Goal: Find specific page/section: Find specific page/section

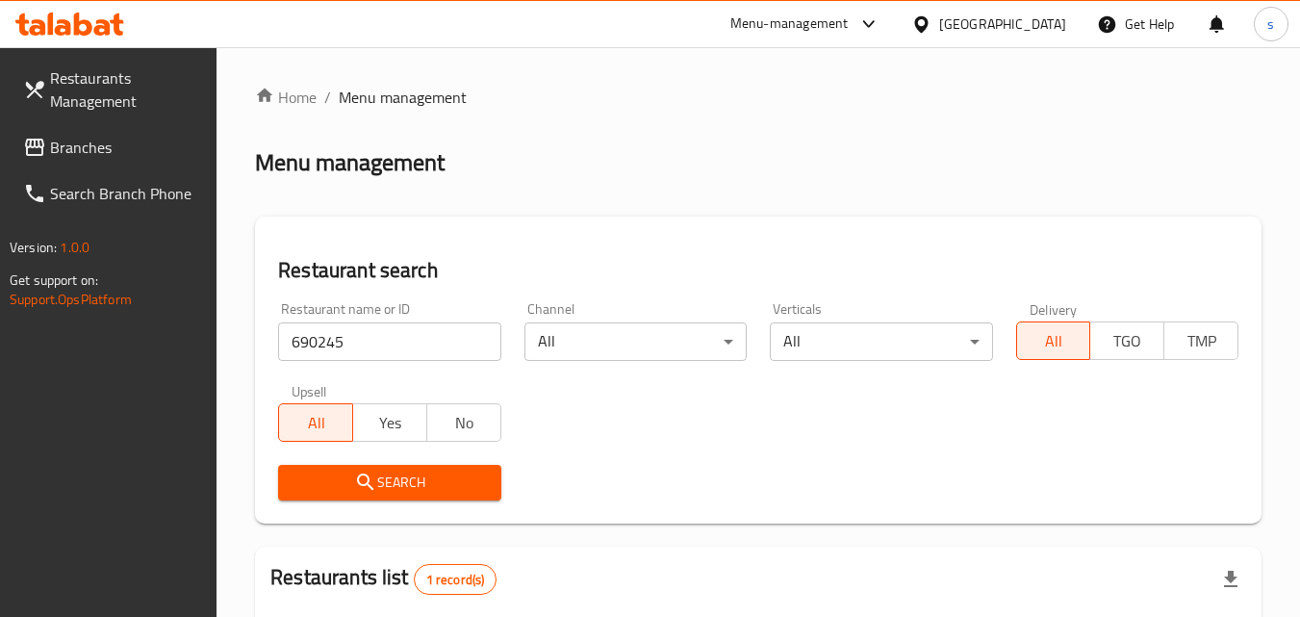
scroll to position [242, 0]
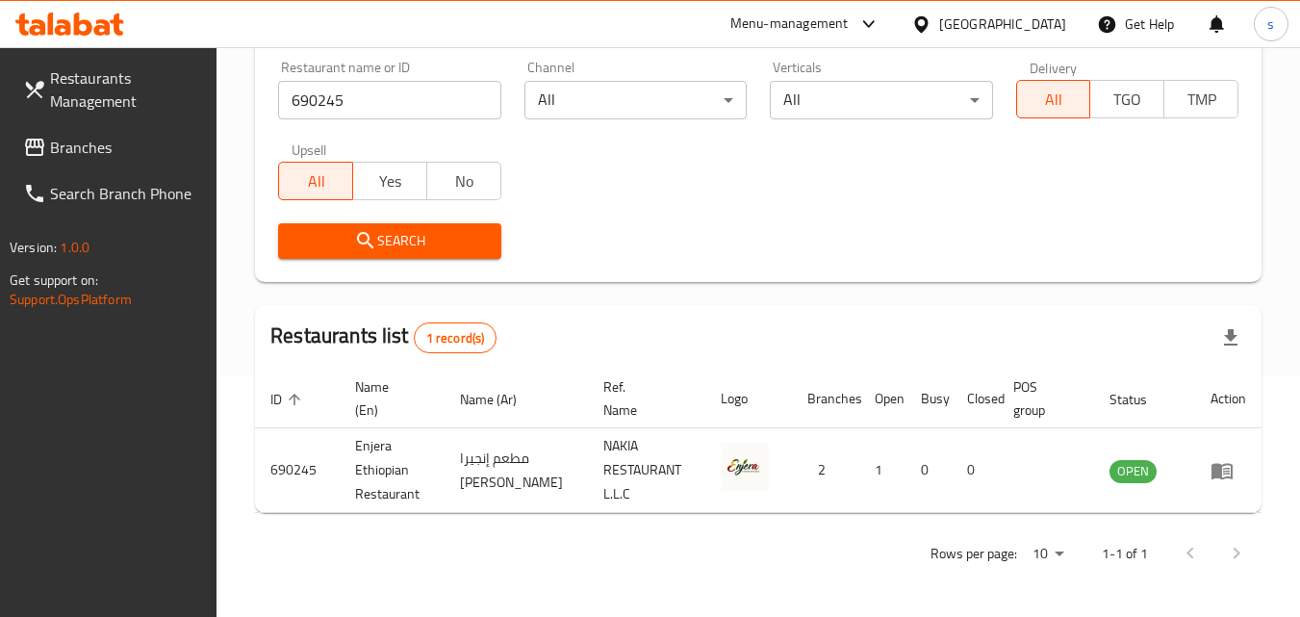
click at [53, 153] on span "Branches" at bounding box center [126, 147] width 152 height 23
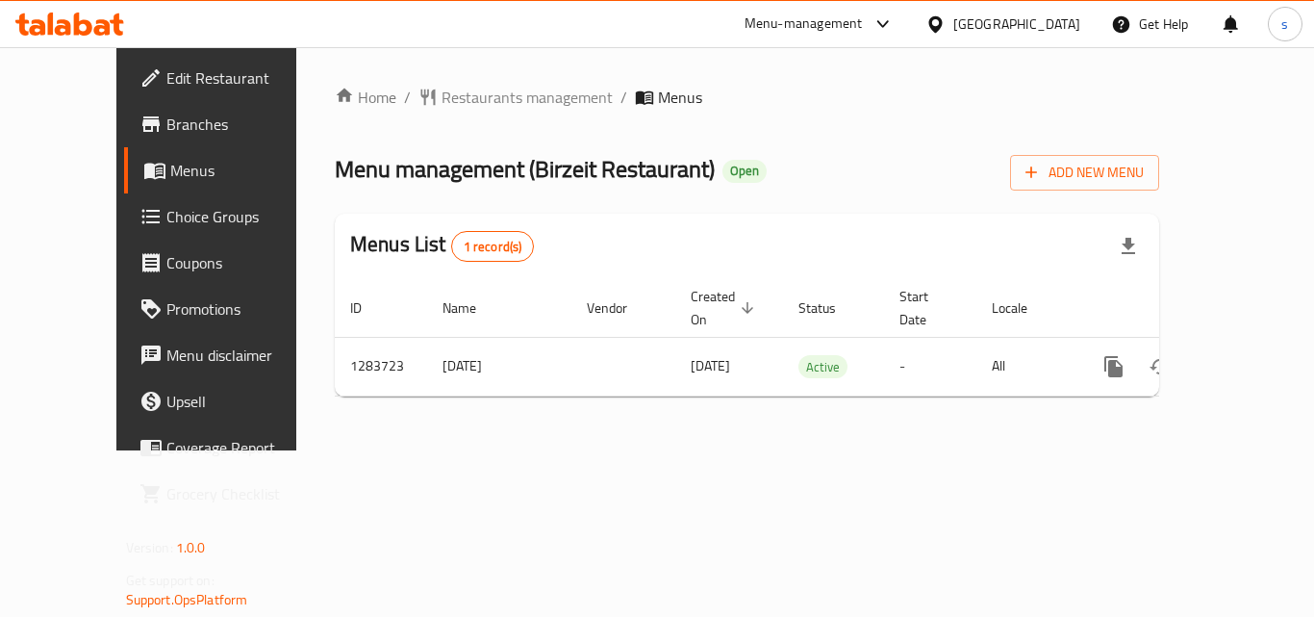
click at [421, 115] on div "Home / Restaurants management / Menus Menu management ( Birzeit Restaurant ) Op…" at bounding box center [747, 249] width 825 height 326
click at [442, 101] on span "Restaurants management" at bounding box center [527, 97] width 171 height 23
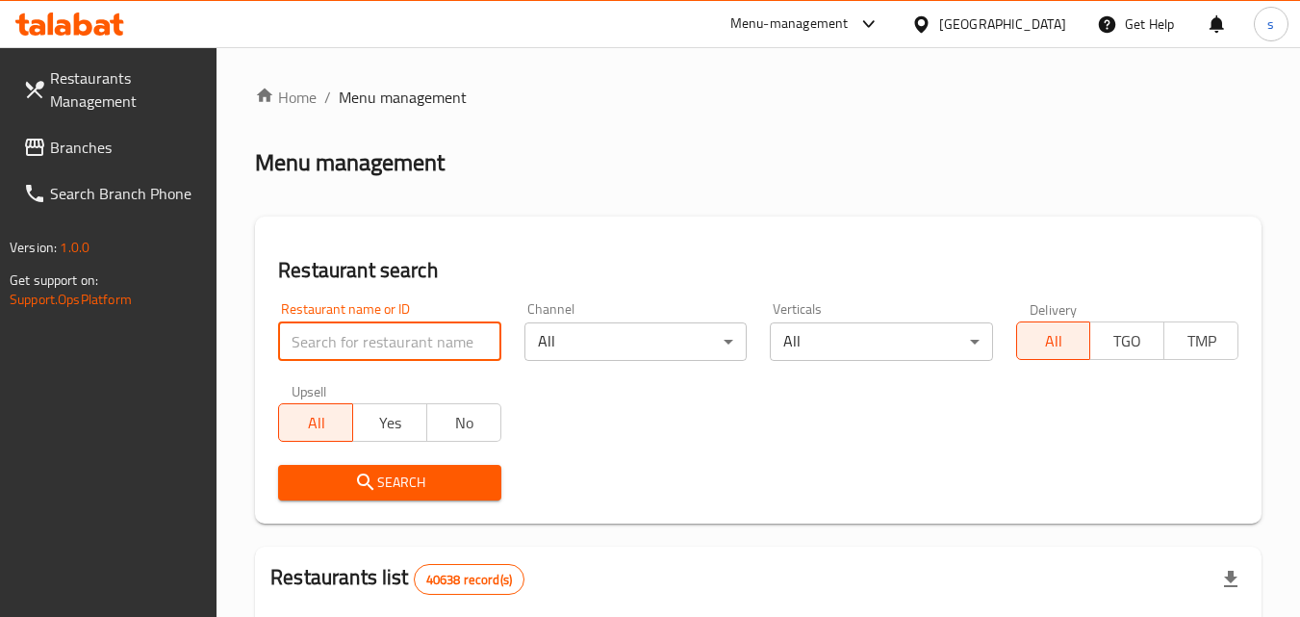
click at [354, 345] on input "search" at bounding box center [389, 341] width 222 height 38
paste input "695393"
type input "695393"
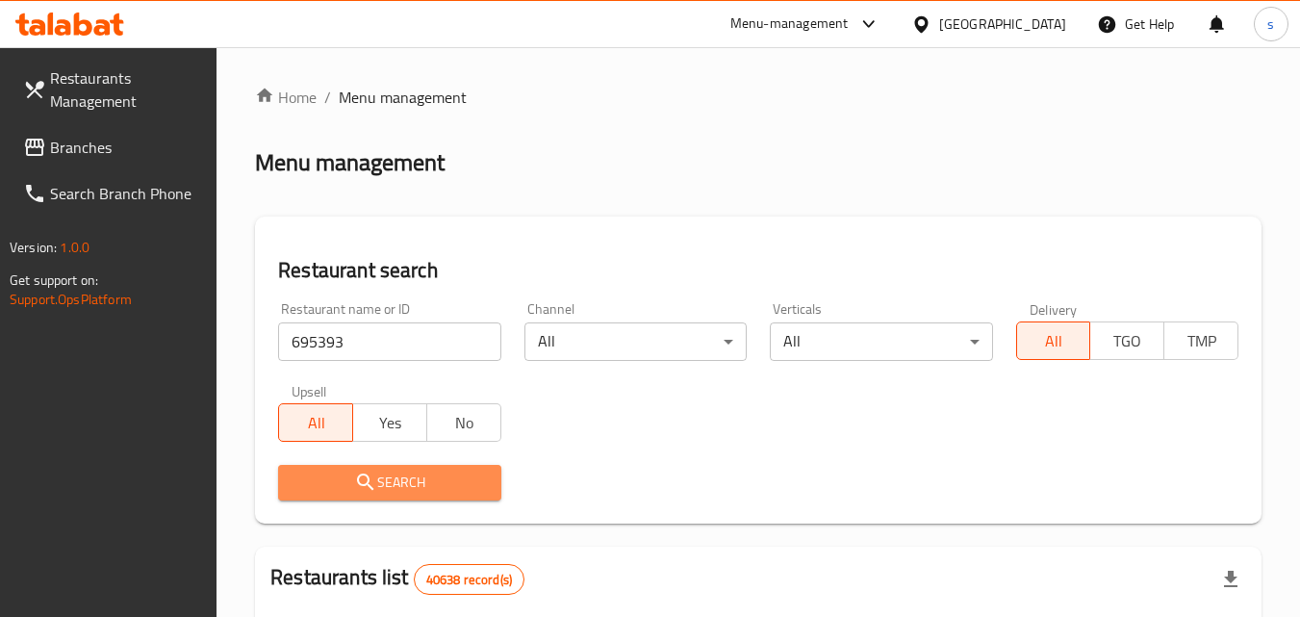
click at [368, 483] on icon "submit" at bounding box center [365, 481] width 16 height 16
click at [368, 483] on div at bounding box center [650, 308] width 1300 height 617
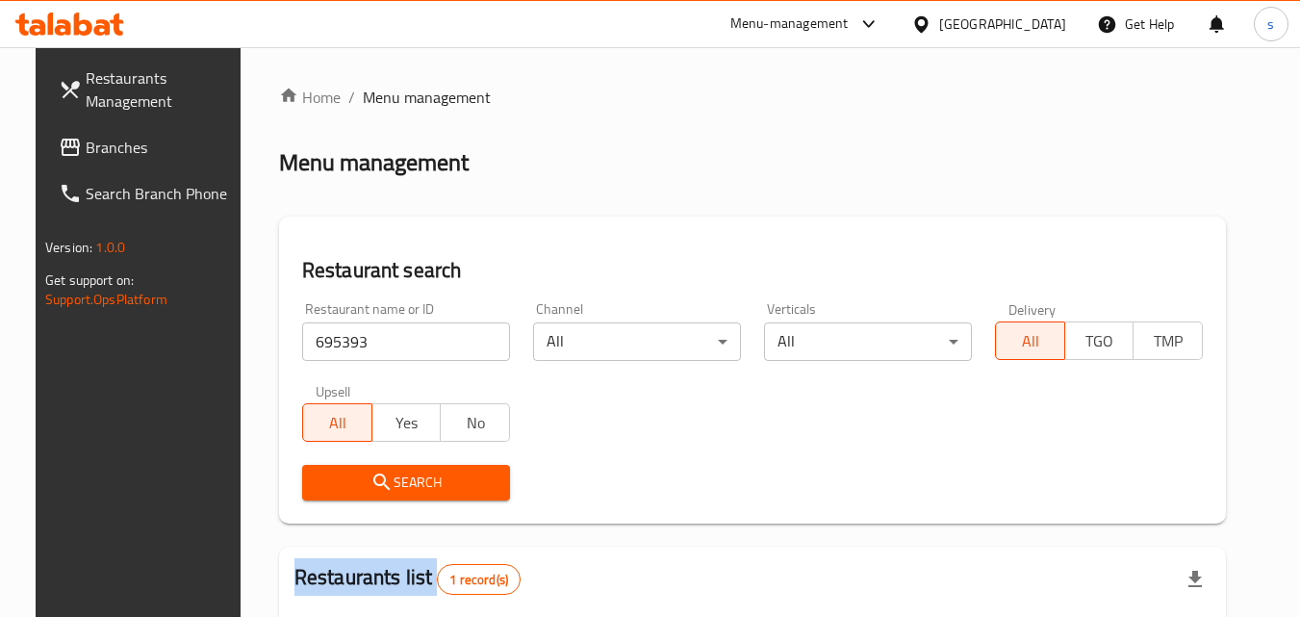
drag, startPoint x: 115, startPoint y: 148, endPoint x: 10, endPoint y: 118, distance: 109.0
click at [114, 148] on span "Branches" at bounding box center [162, 147] width 152 height 23
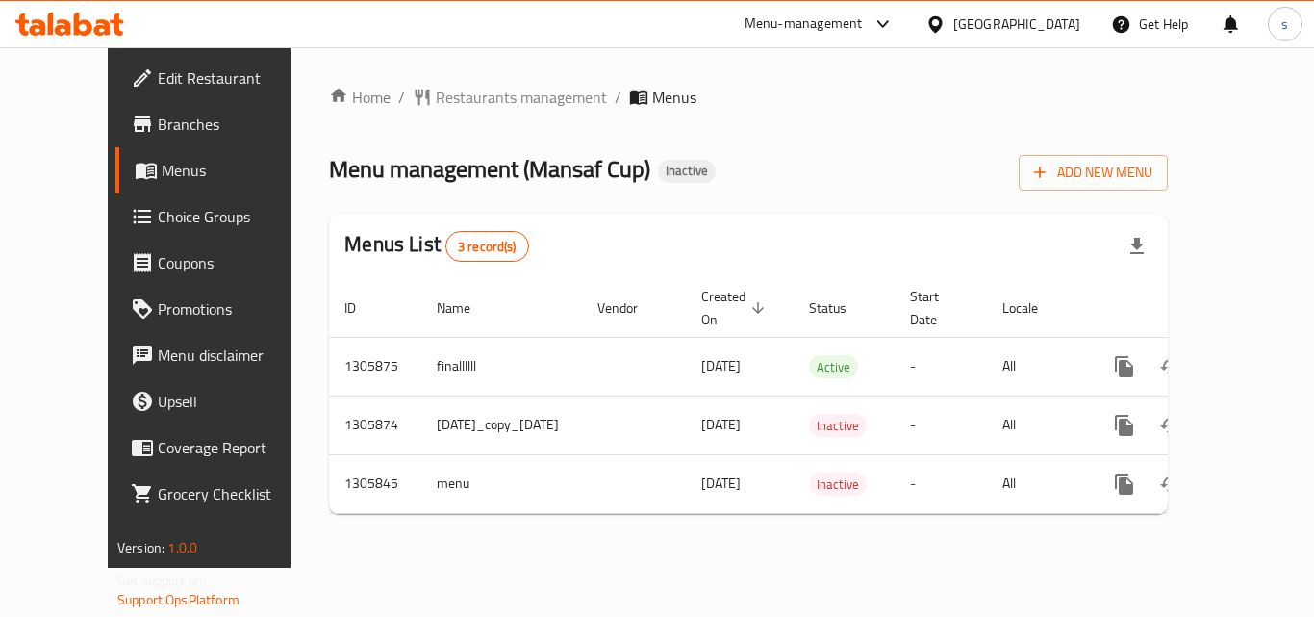
click at [489, 79] on div "Home / Restaurants management / Menus Menu management ( Mansaf Cup ) Inactive A…" at bounding box center [749, 307] width 916 height 521
click at [485, 91] on span "Restaurants management" at bounding box center [521, 97] width 171 height 23
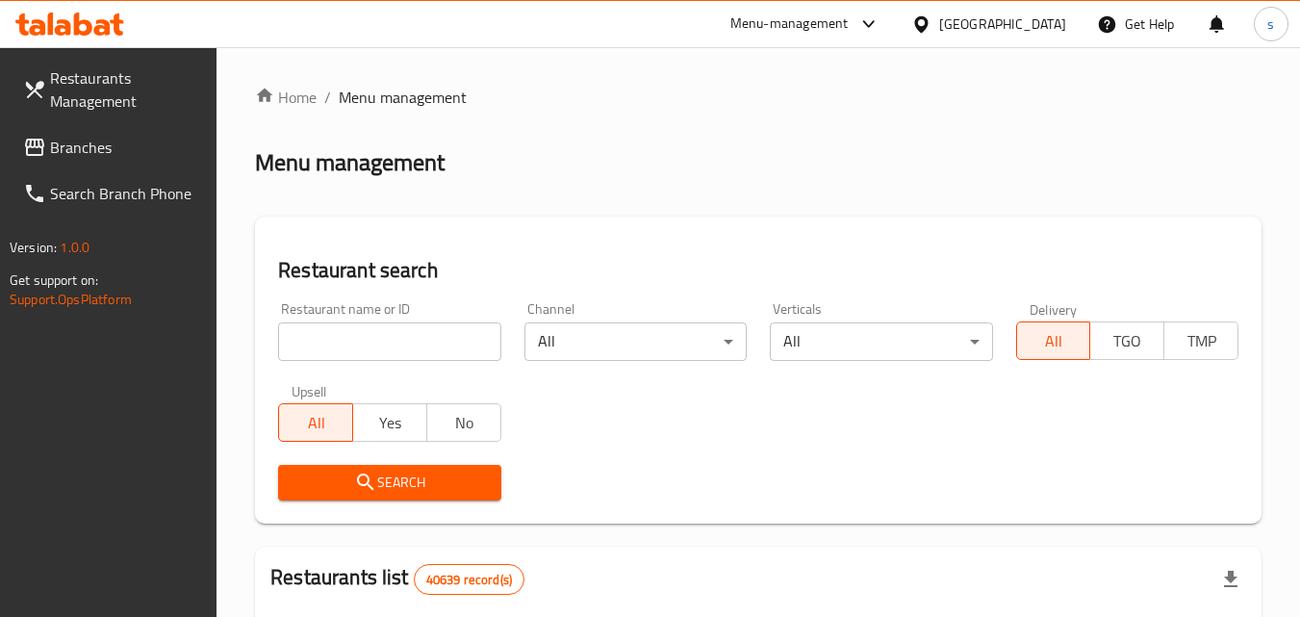
click at [329, 345] on input "search" at bounding box center [389, 341] width 222 height 38
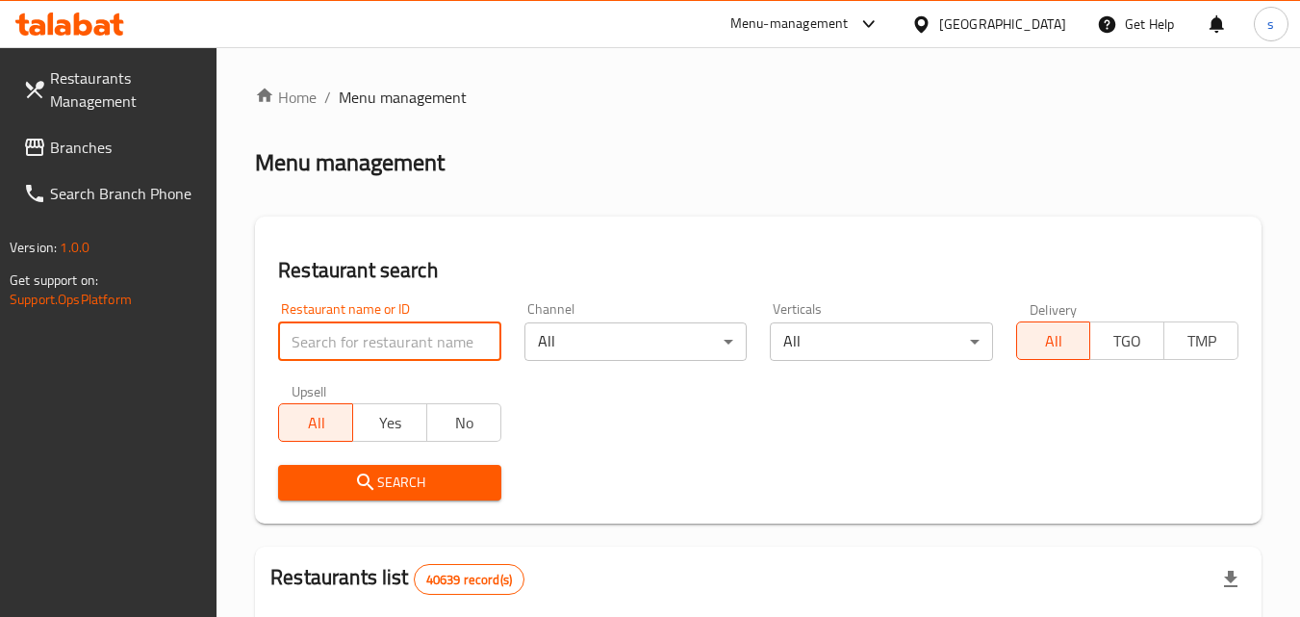
paste input "703869"
type input "703869"
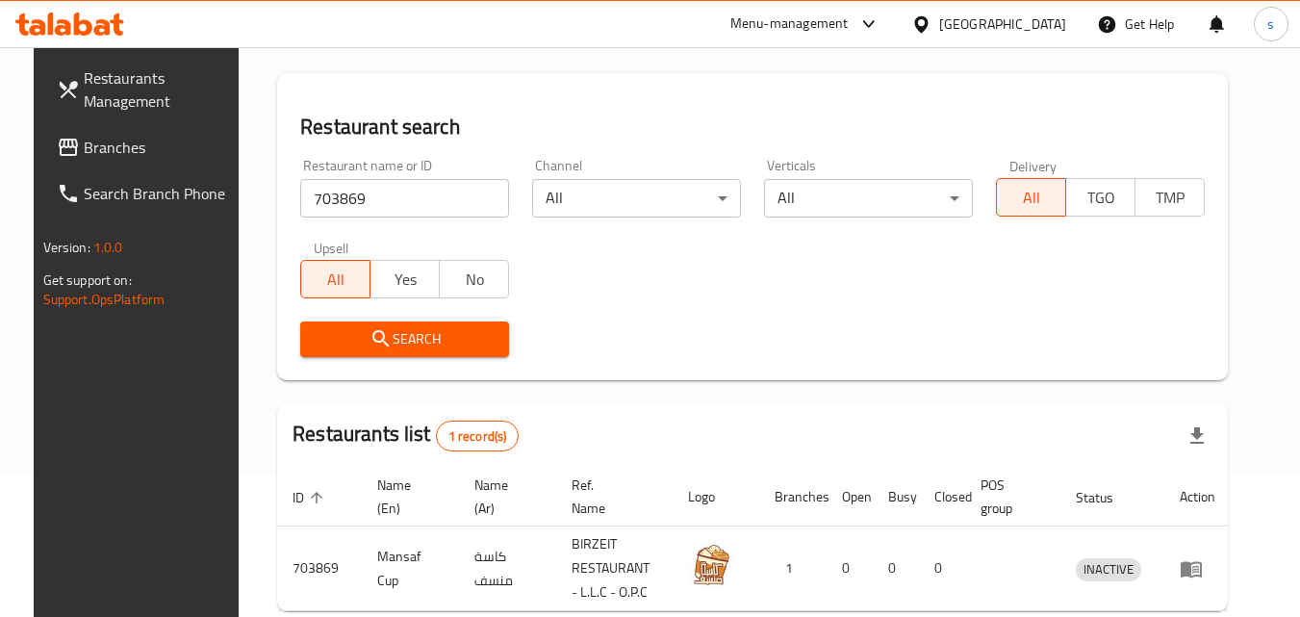
scroll to position [242, 0]
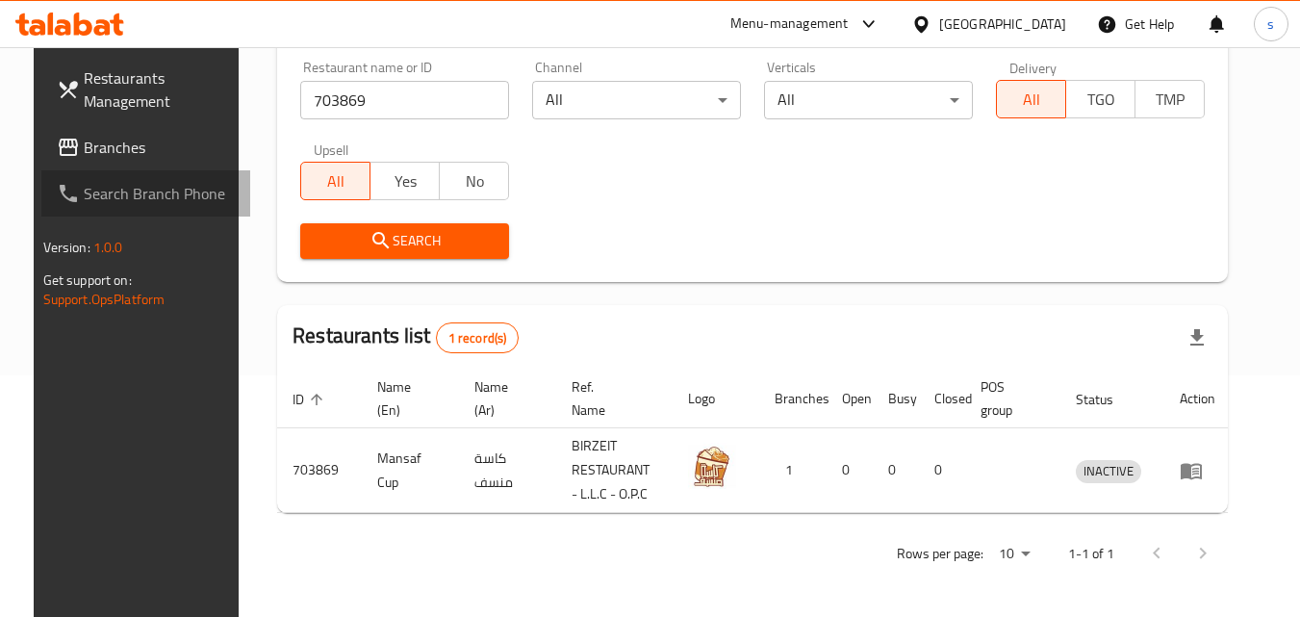
click at [109, 173] on link "Search Branch Phone" at bounding box center [146, 193] width 210 height 46
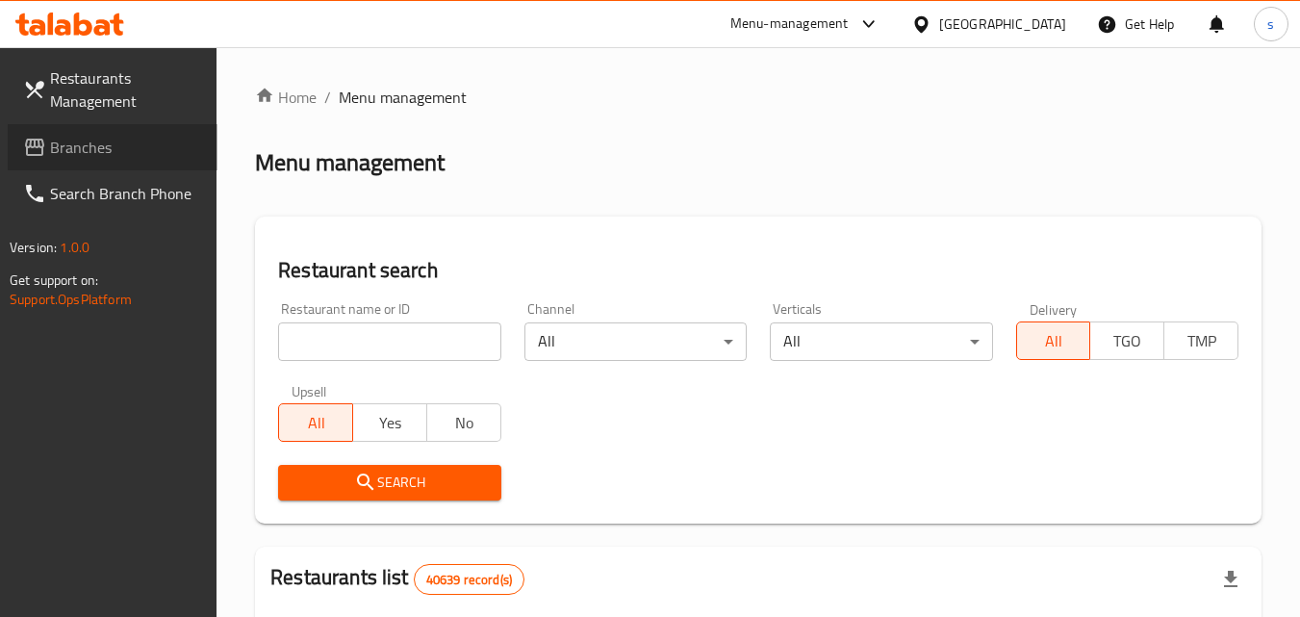
click at [93, 148] on span "Branches" at bounding box center [126, 147] width 152 height 23
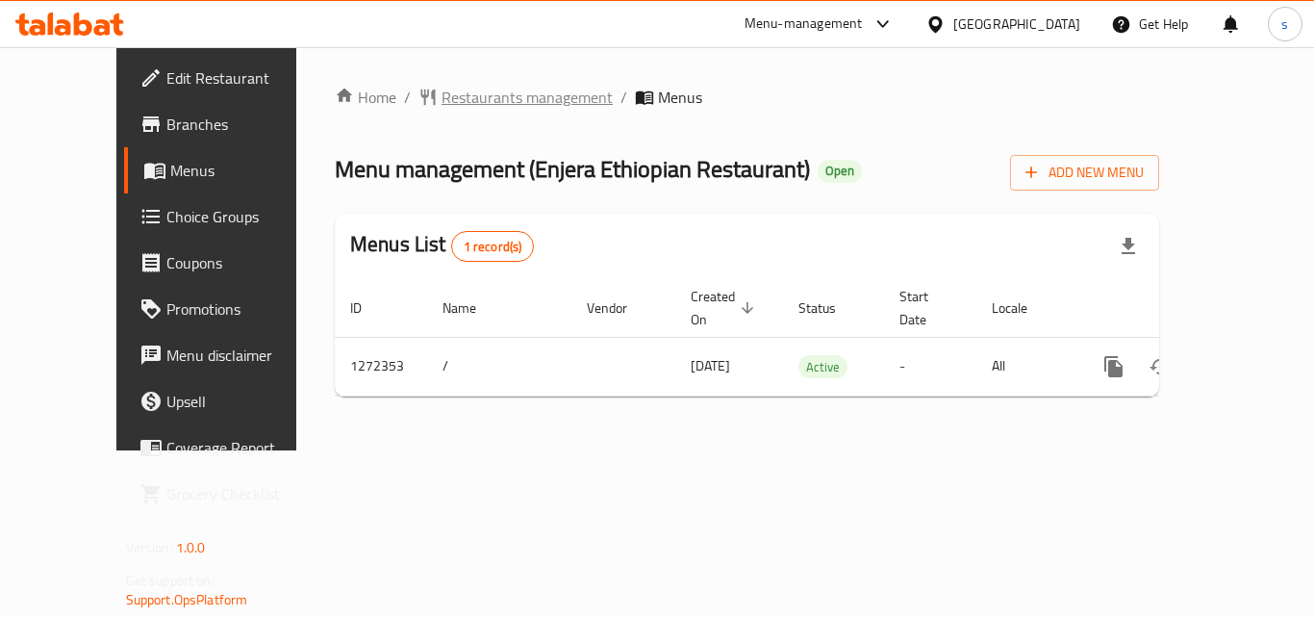
click at [509, 86] on span "Restaurants management" at bounding box center [527, 97] width 171 height 23
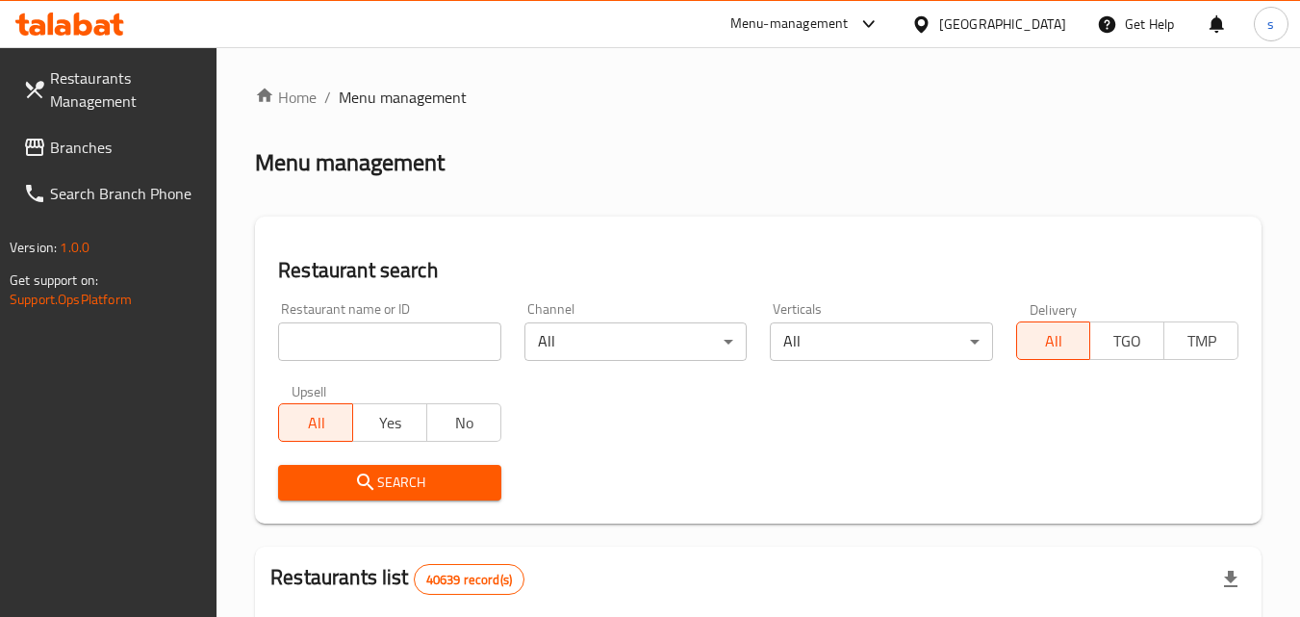
click at [353, 338] on input "search" at bounding box center [389, 341] width 222 height 38
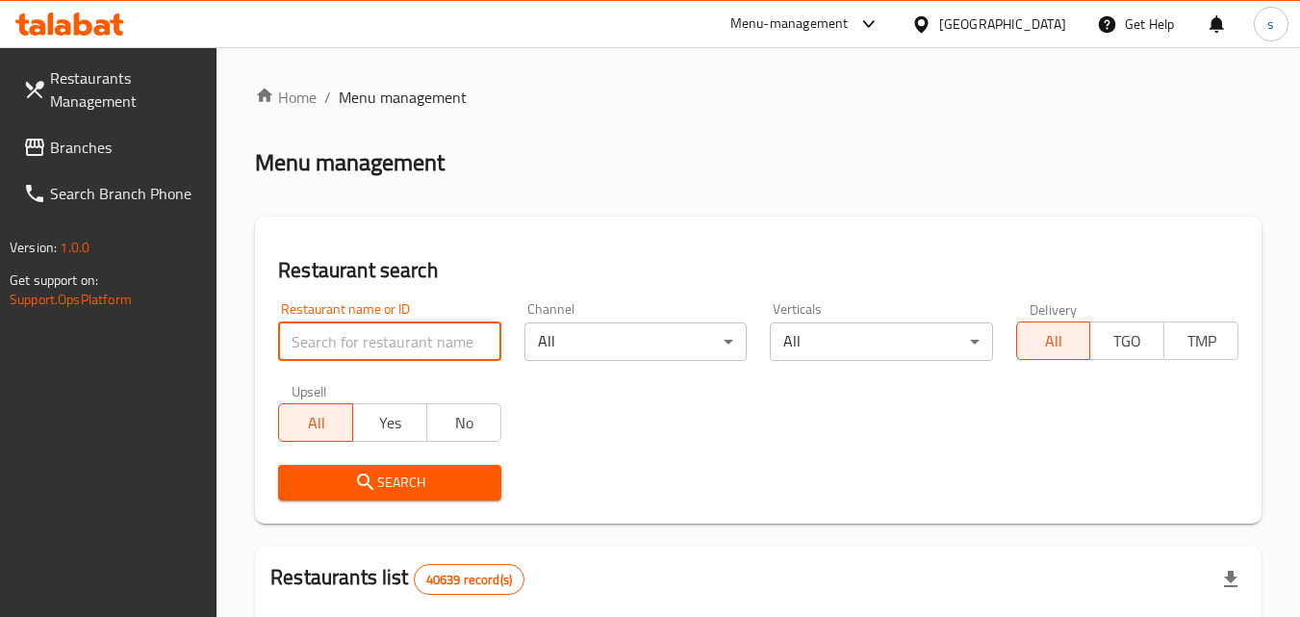
paste input "690245"
type input "690245"
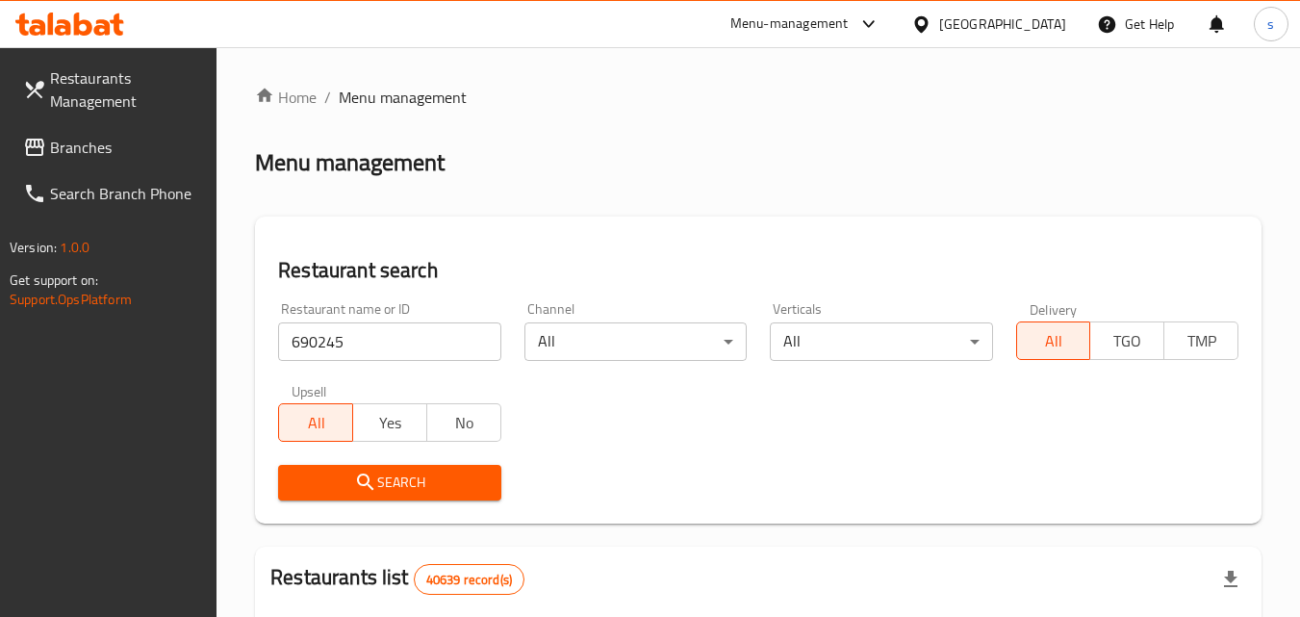
click at [317, 480] on span "Search" at bounding box center [388, 483] width 191 height 24
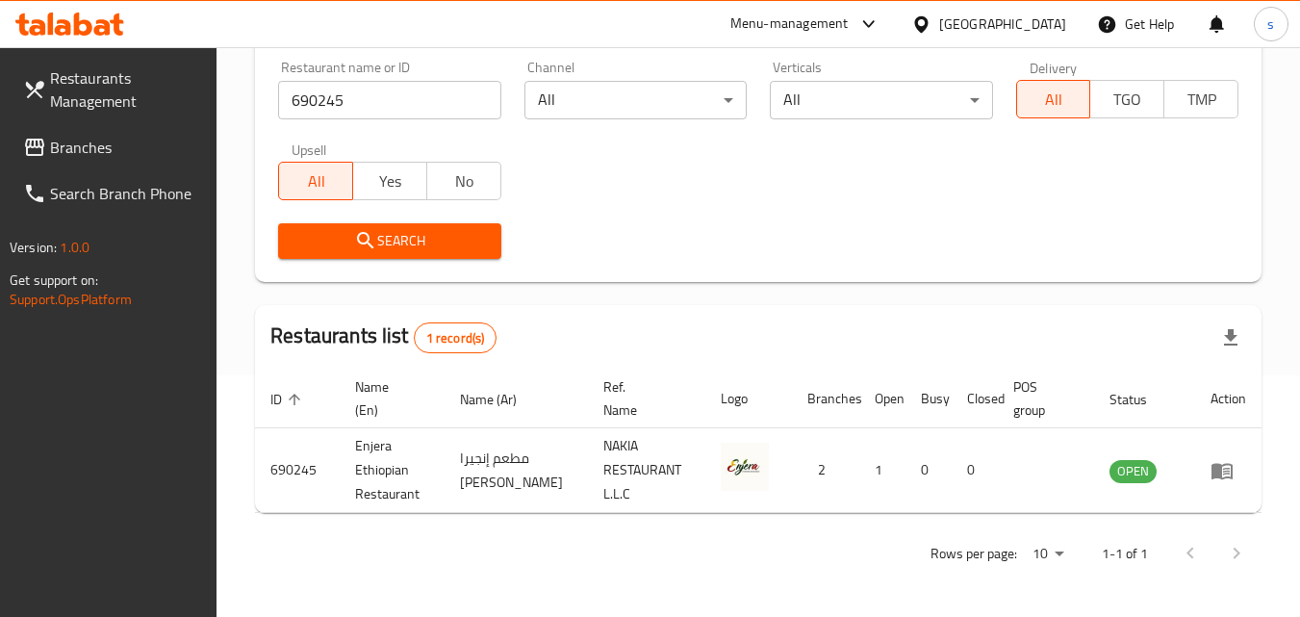
scroll to position [242, 0]
click at [99, 157] on span "Branches" at bounding box center [126, 147] width 152 height 23
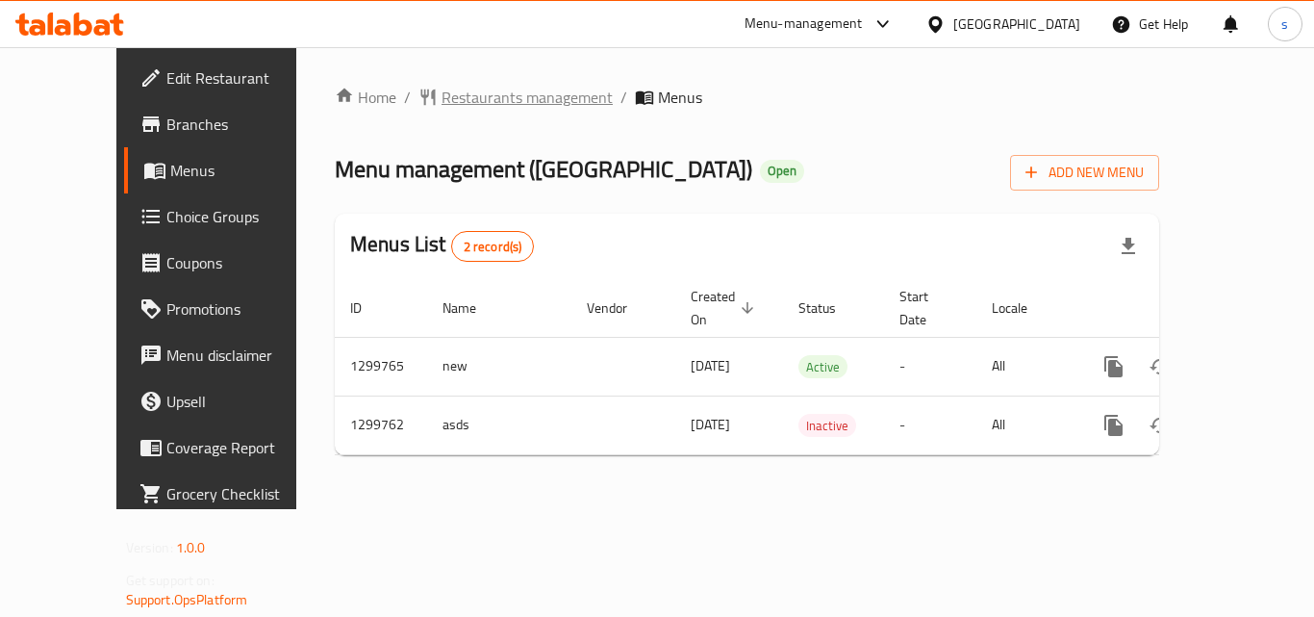
click at [442, 109] on span "Restaurants management" at bounding box center [527, 97] width 171 height 23
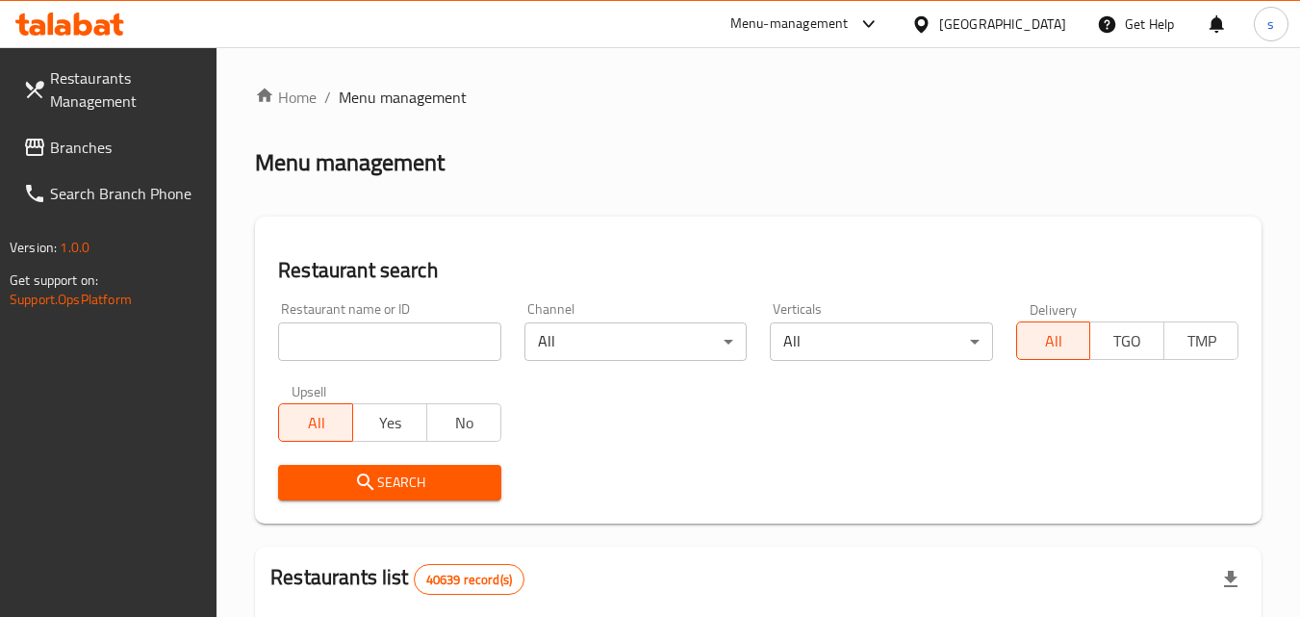
click at [311, 341] on input "search" at bounding box center [389, 341] width 222 height 38
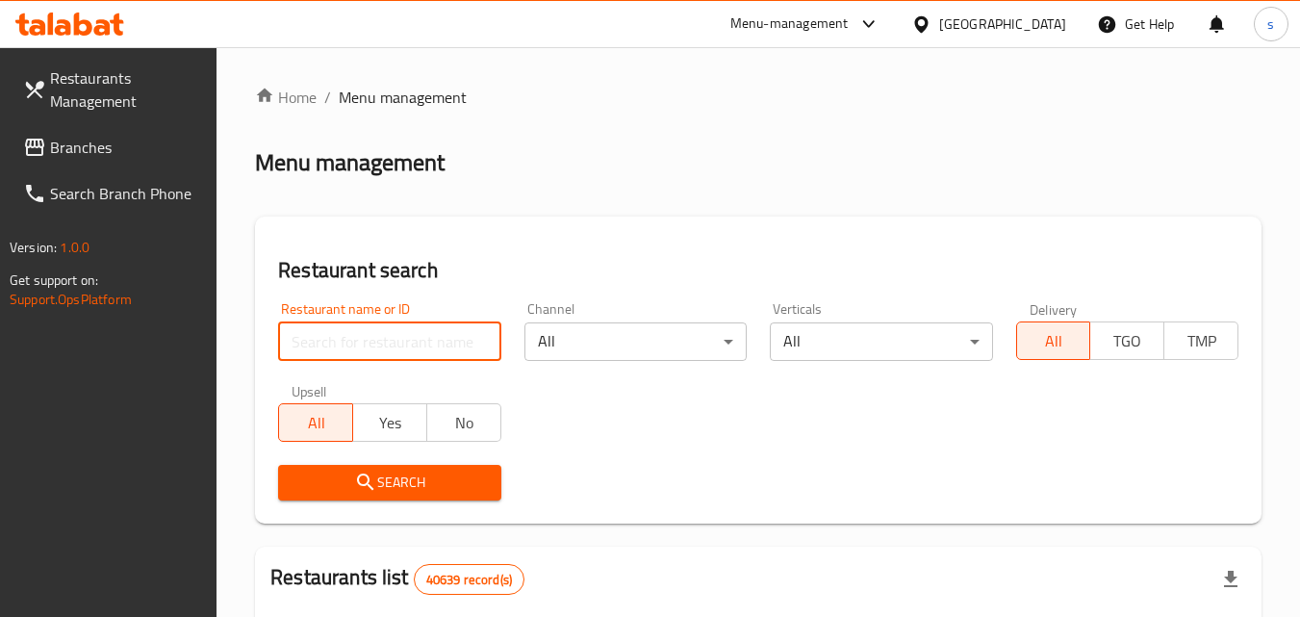
paste input "701505"
type input "701505"
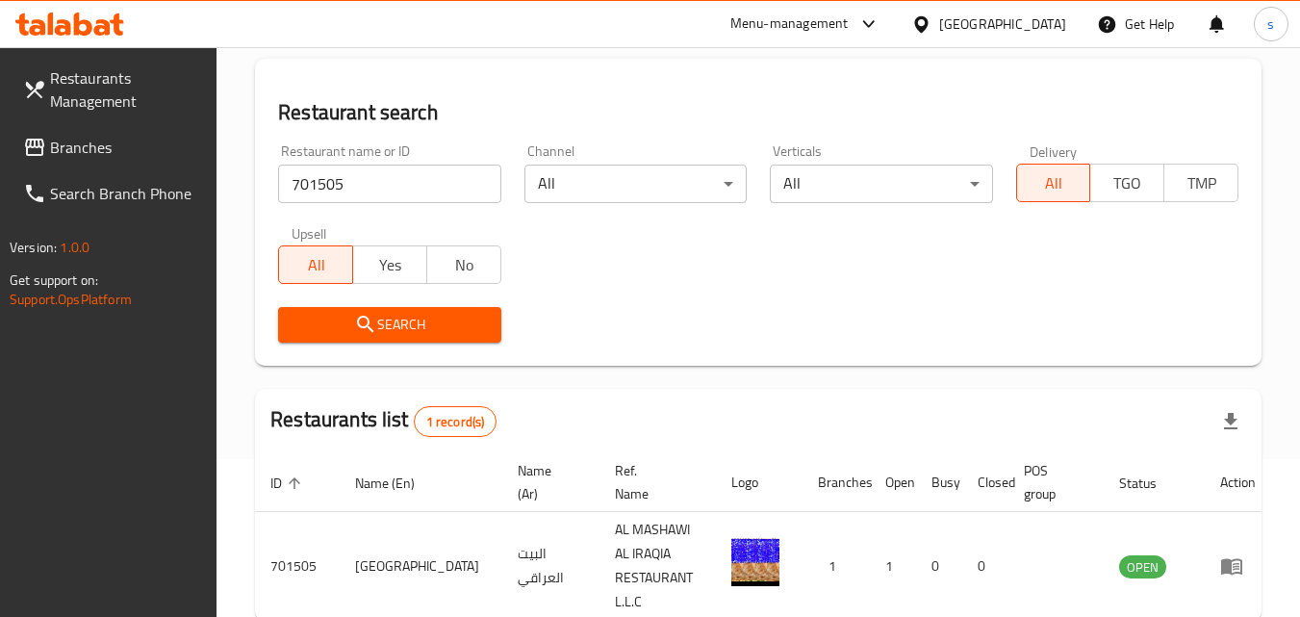
scroll to position [242, 0]
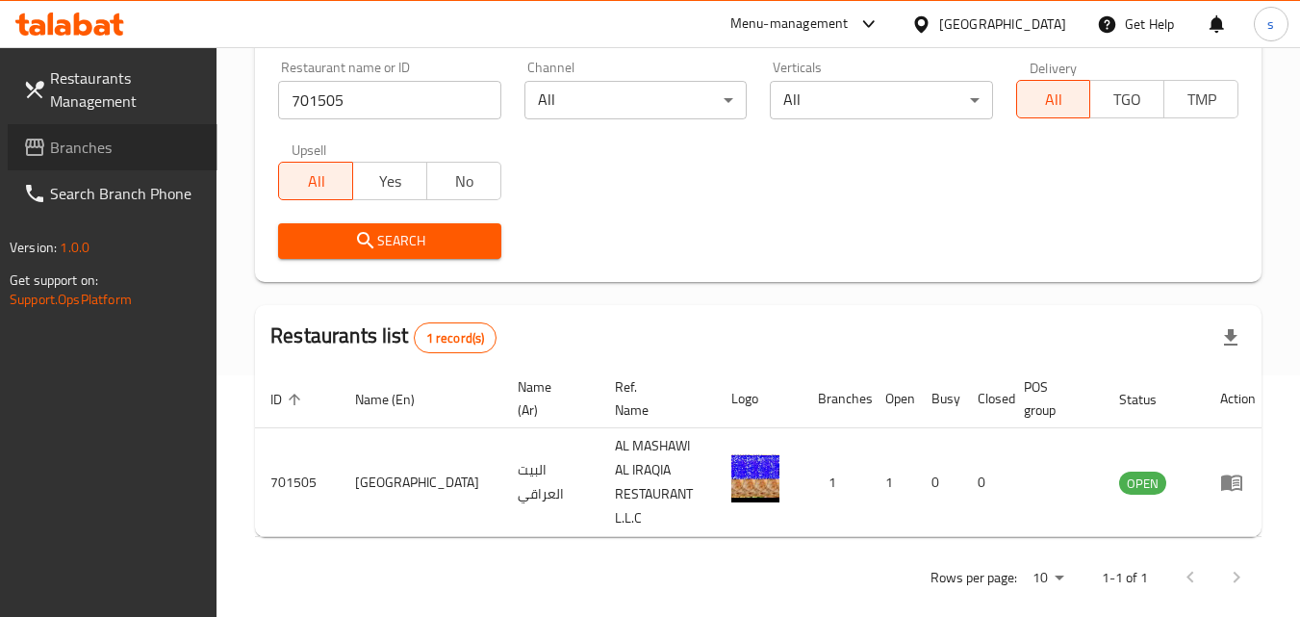
click at [38, 151] on icon at bounding box center [34, 147] width 23 height 23
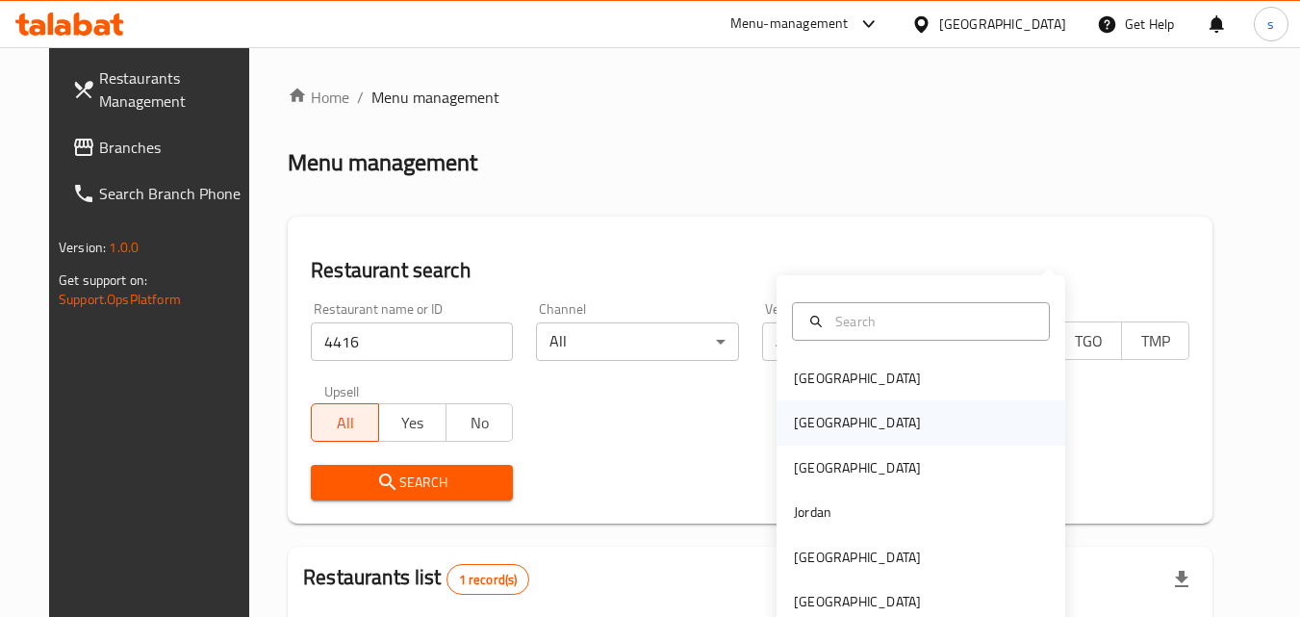
scroll to position [225, 0]
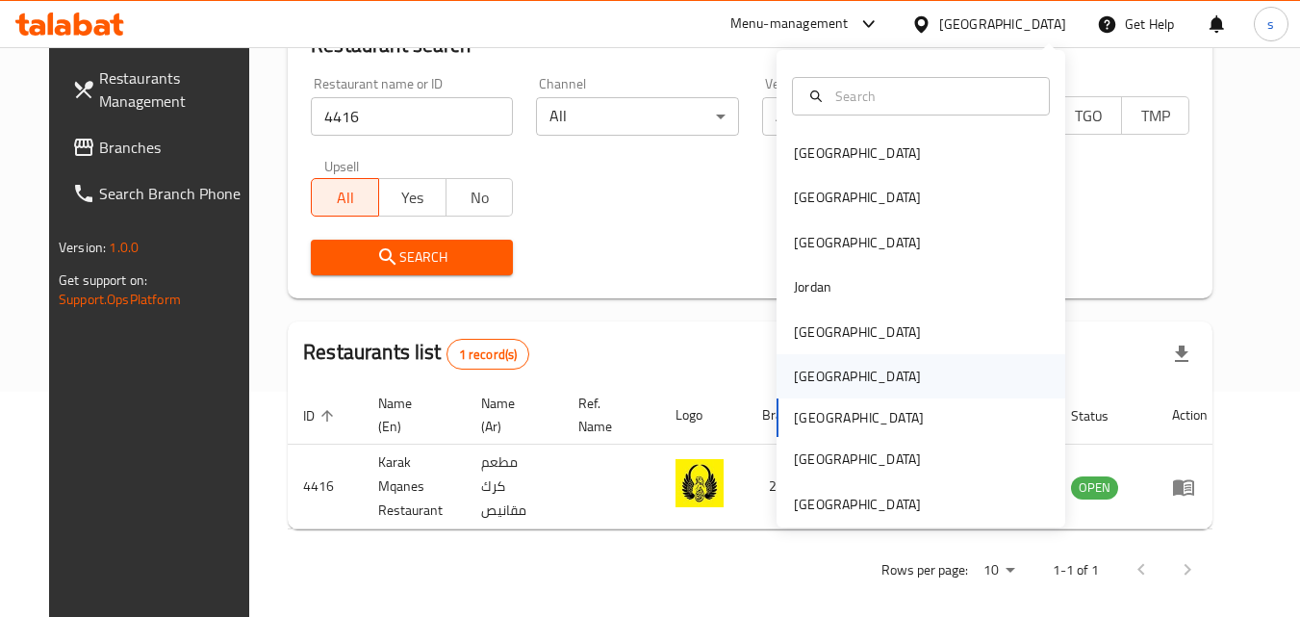
click at [794, 376] on div "[GEOGRAPHIC_DATA]" at bounding box center [857, 376] width 127 height 21
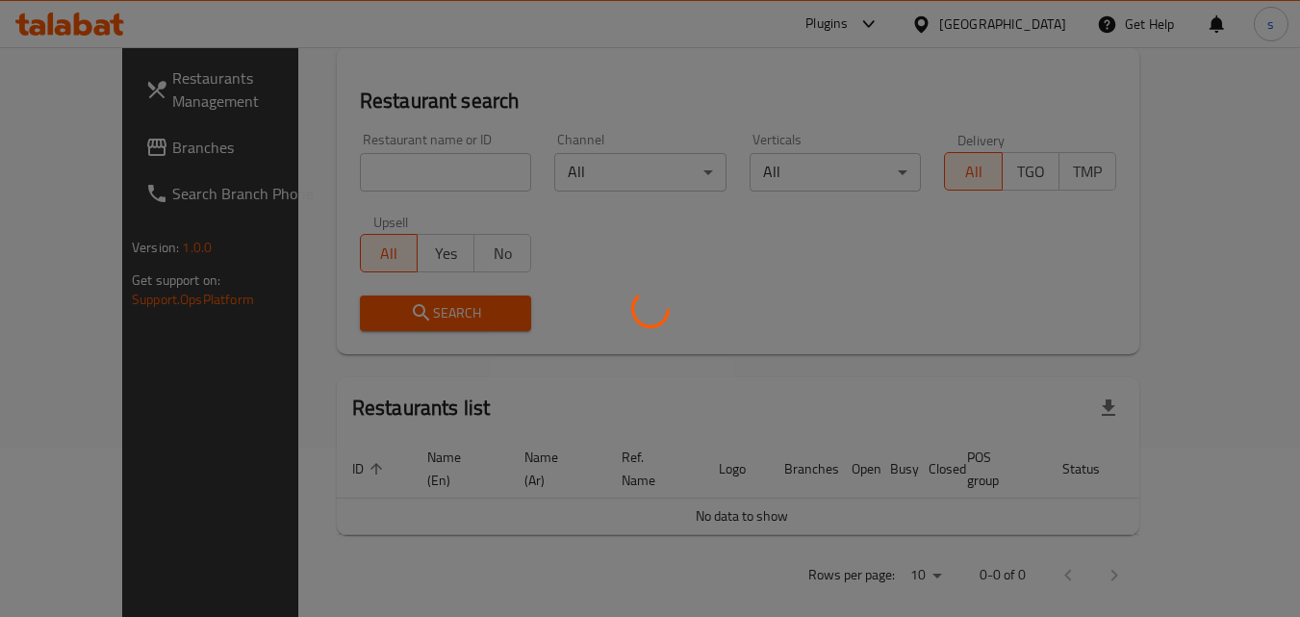
scroll to position [225, 0]
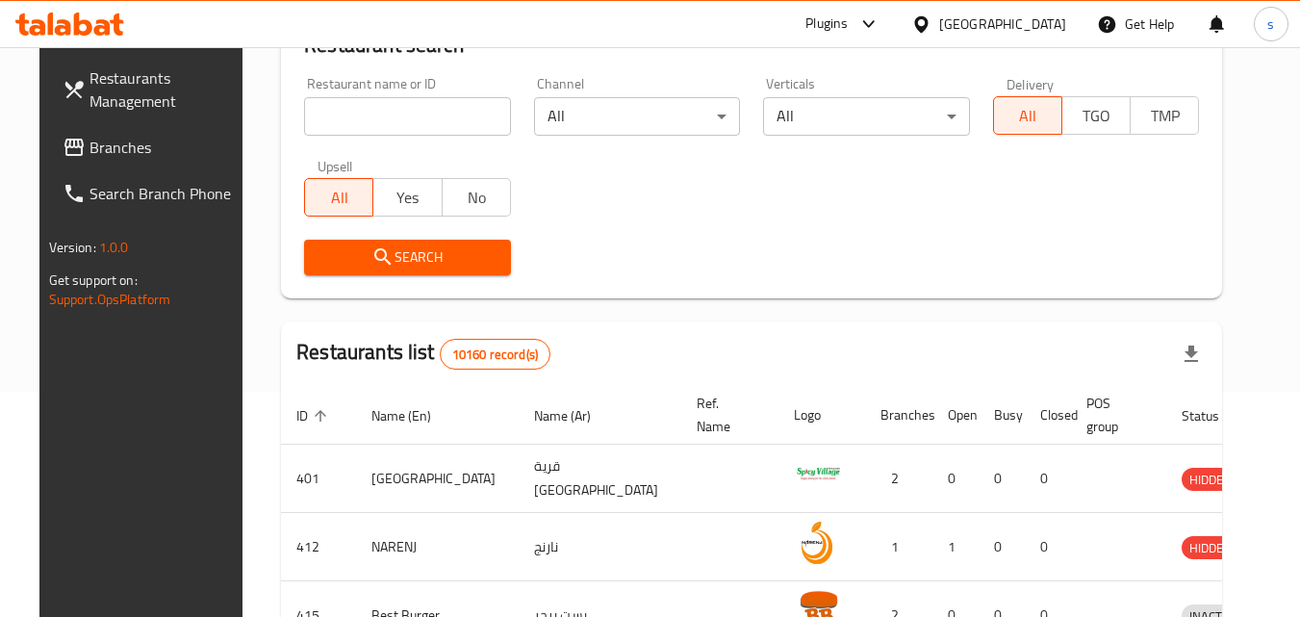
click at [132, 148] on span "Branches" at bounding box center [165, 147] width 152 height 23
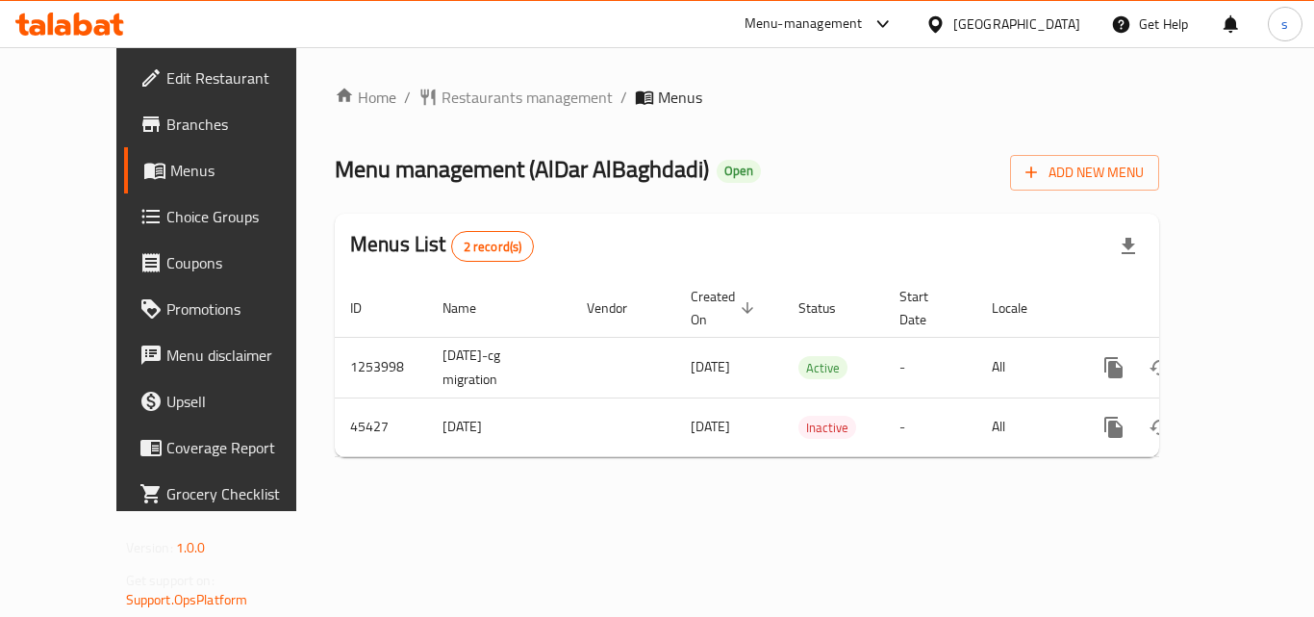
click at [476, 100] on span "Restaurants management" at bounding box center [527, 97] width 171 height 23
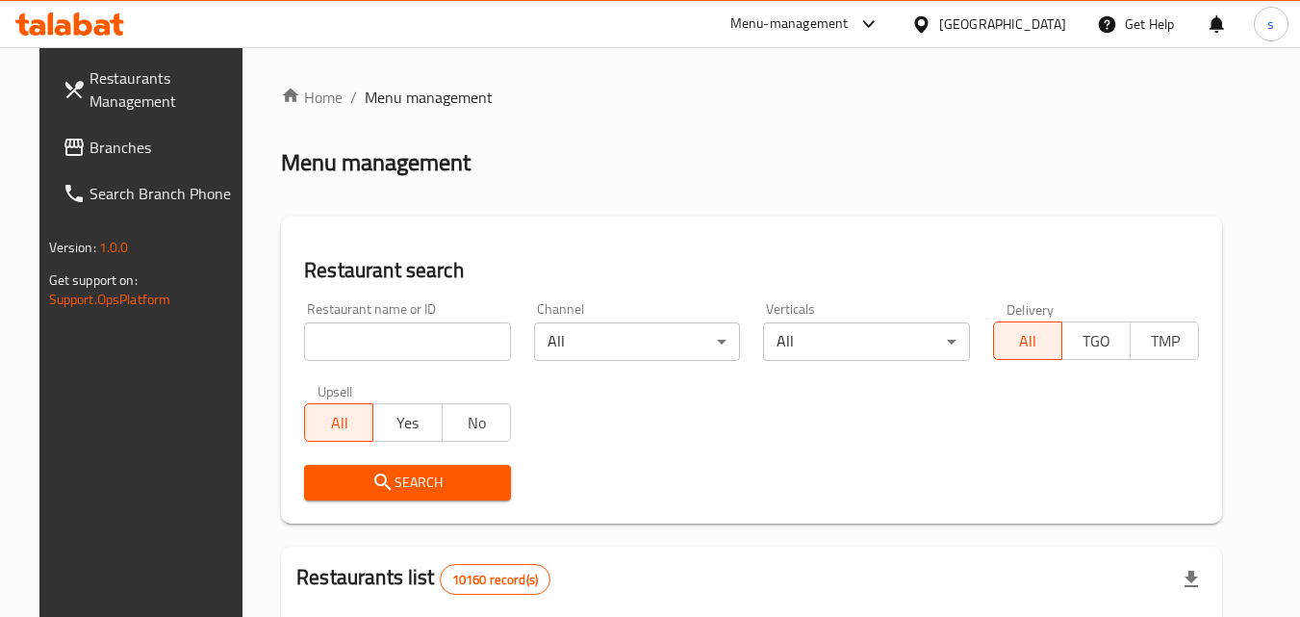
click at [342, 342] on input "search" at bounding box center [407, 341] width 207 height 38
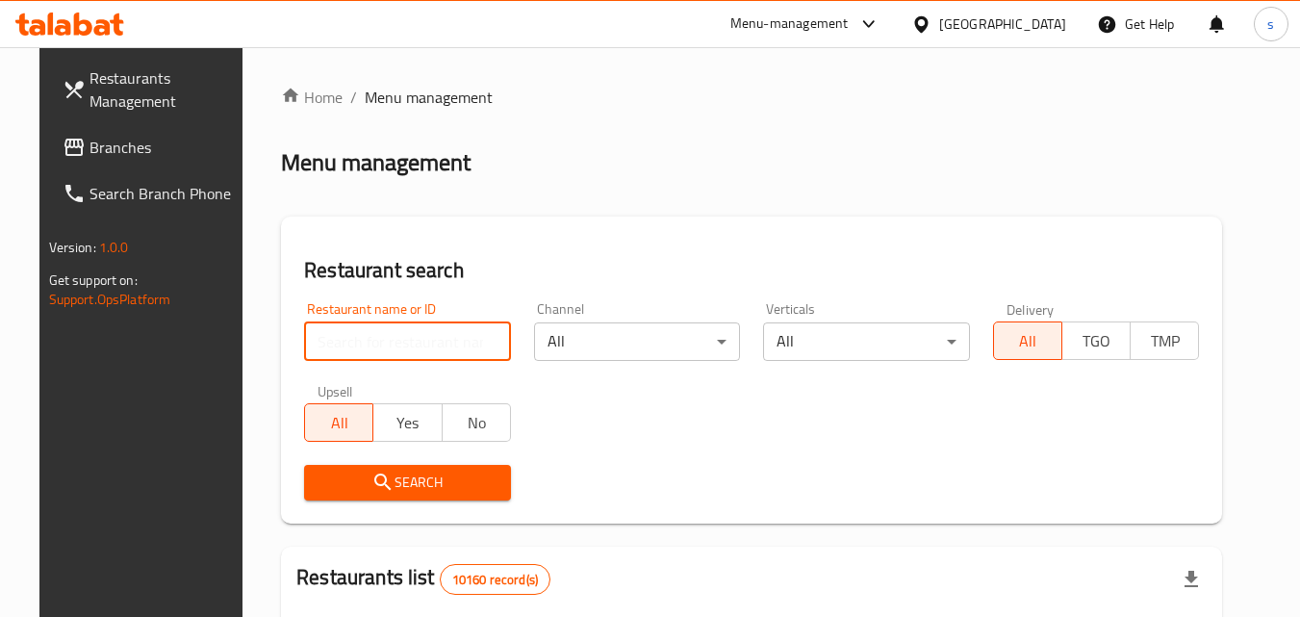
paste input "23129"
type input "23129"
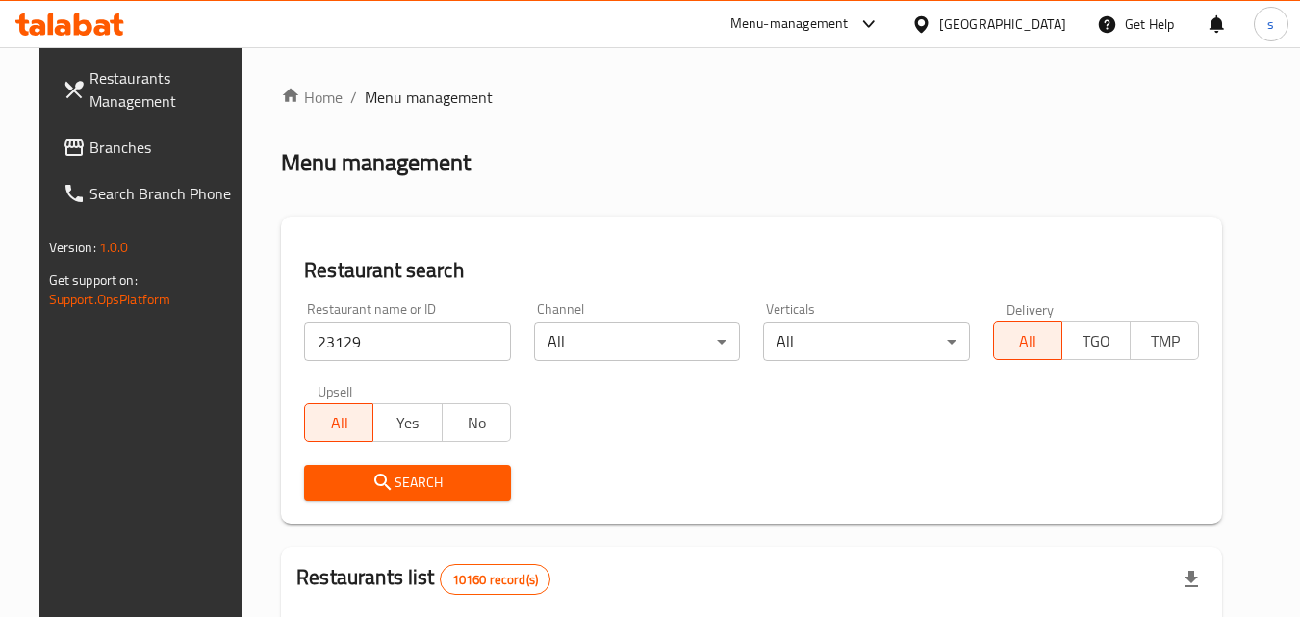
click at [346, 468] on button "Search" at bounding box center [407, 483] width 207 height 36
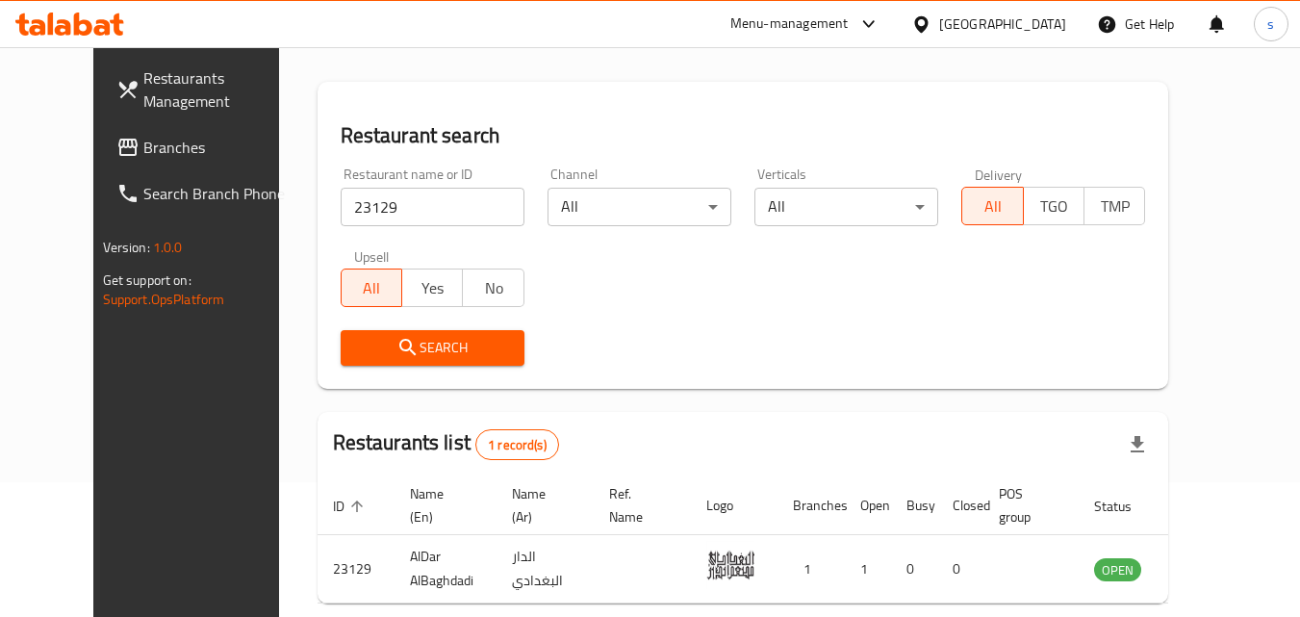
scroll to position [225, 0]
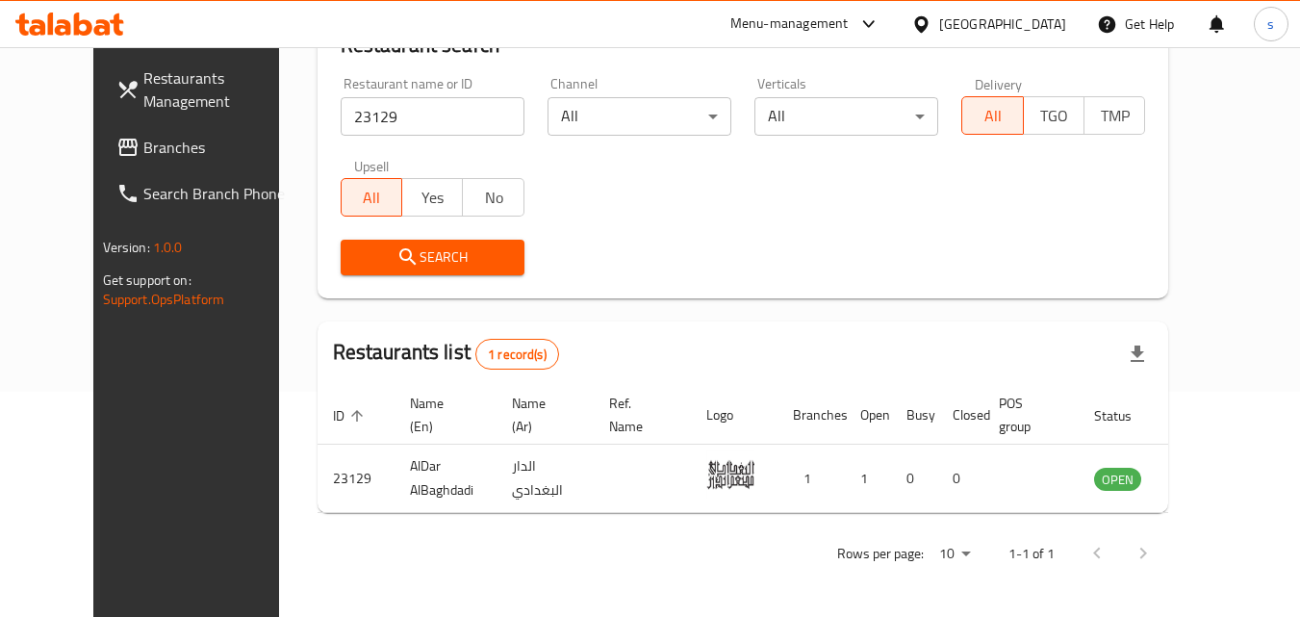
click at [931, 20] on icon at bounding box center [921, 24] width 20 height 20
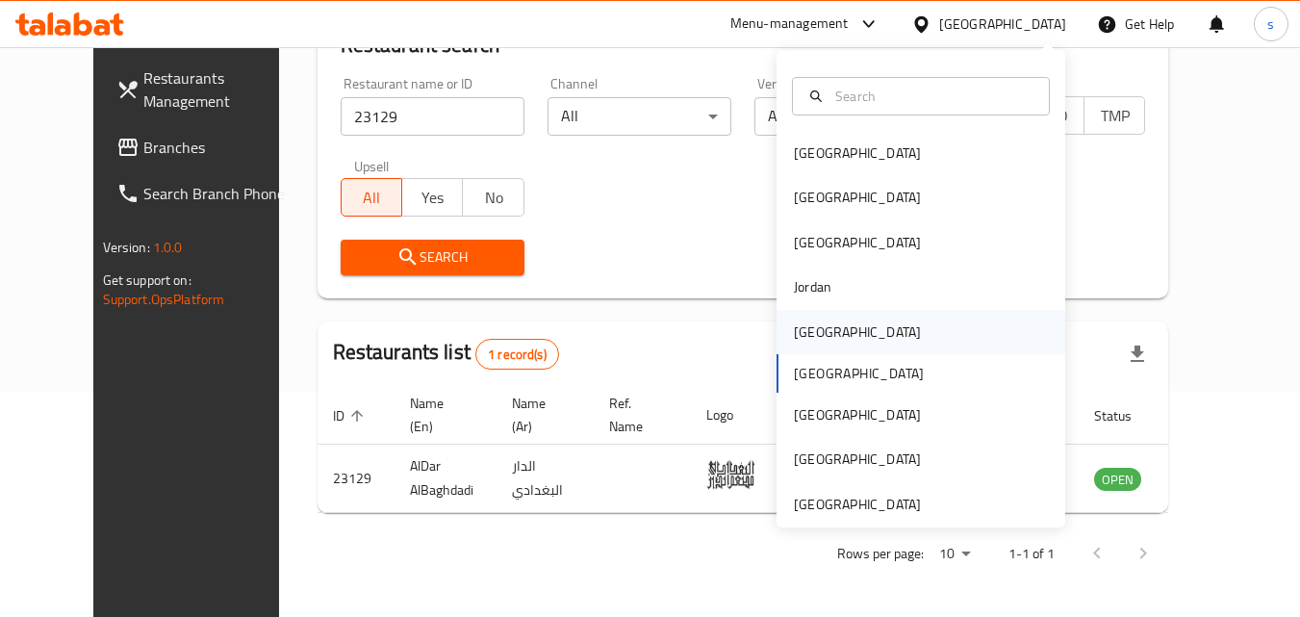
click at [794, 324] on div "[GEOGRAPHIC_DATA]" at bounding box center [857, 331] width 127 height 21
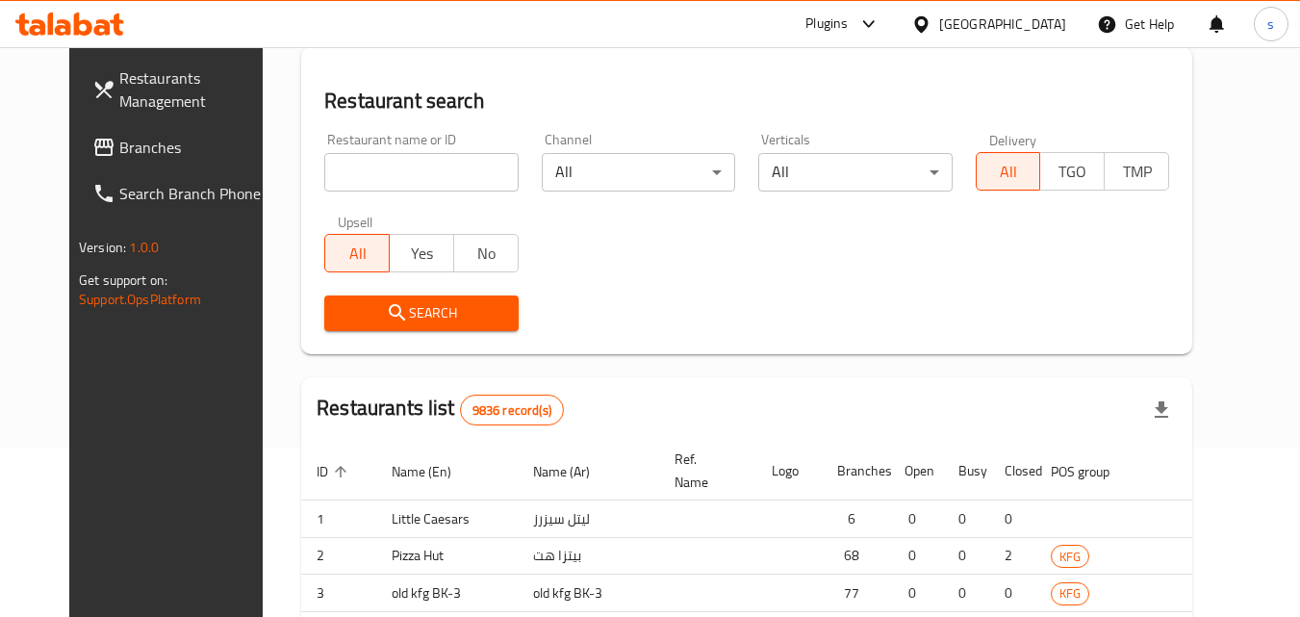
scroll to position [225, 0]
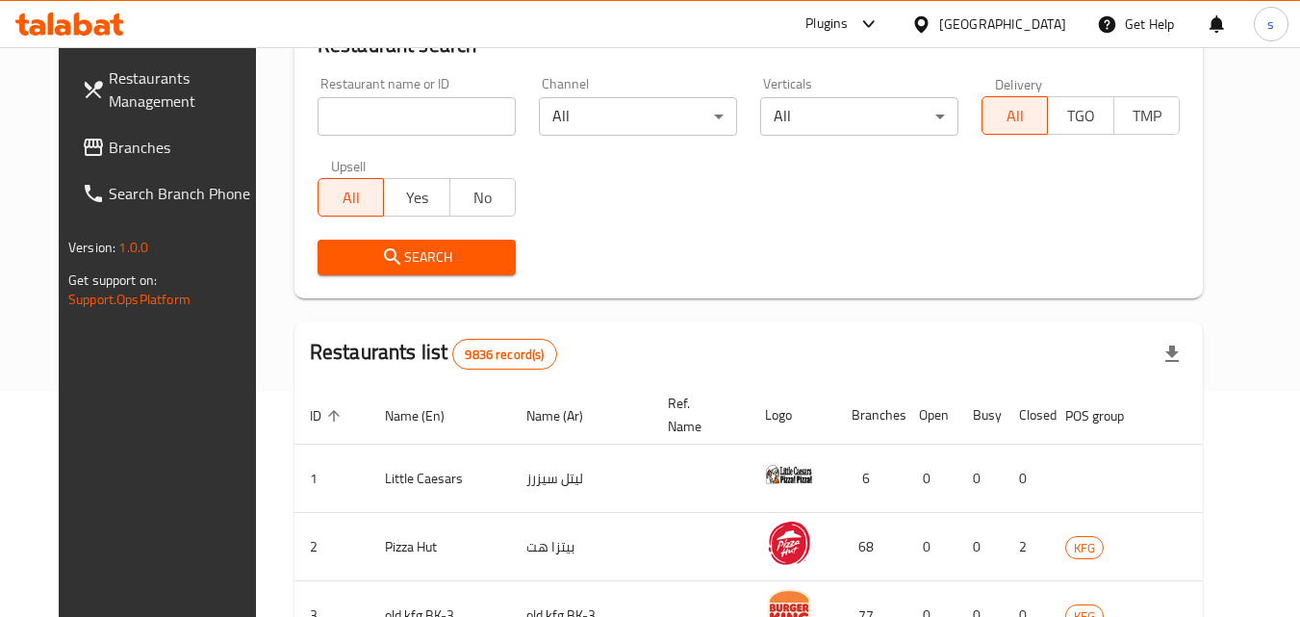
click at [109, 153] on span "Branches" at bounding box center [185, 147] width 152 height 23
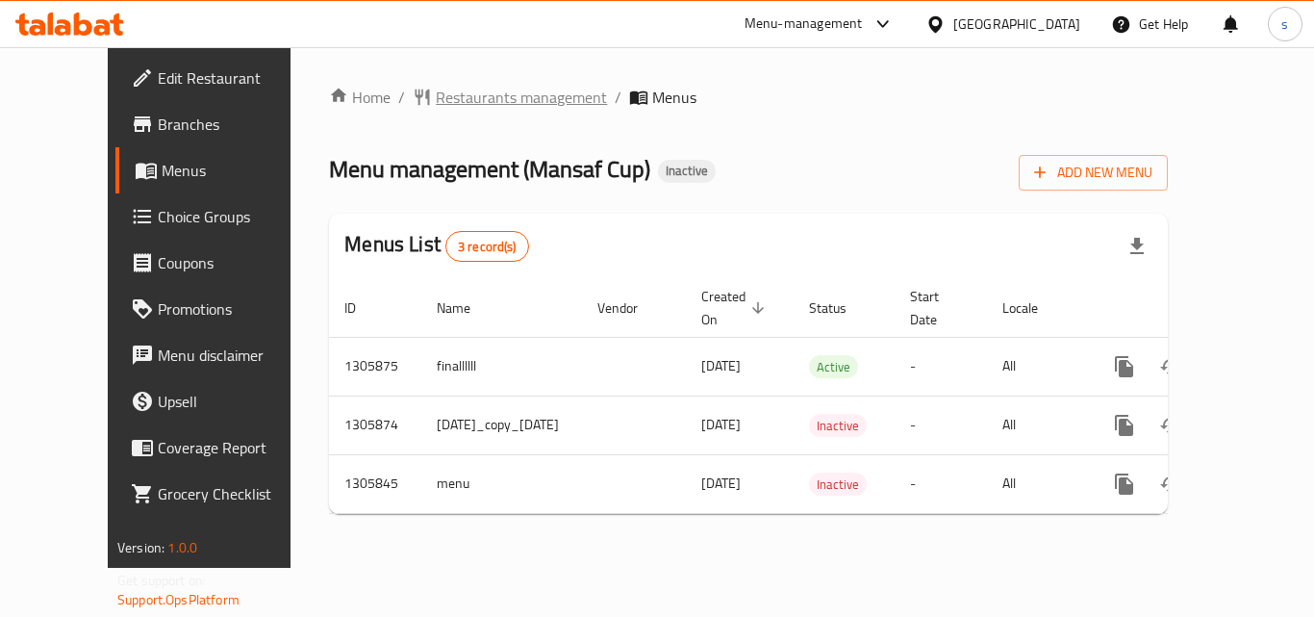
click at [488, 104] on span "Restaurants management" at bounding box center [521, 97] width 171 height 23
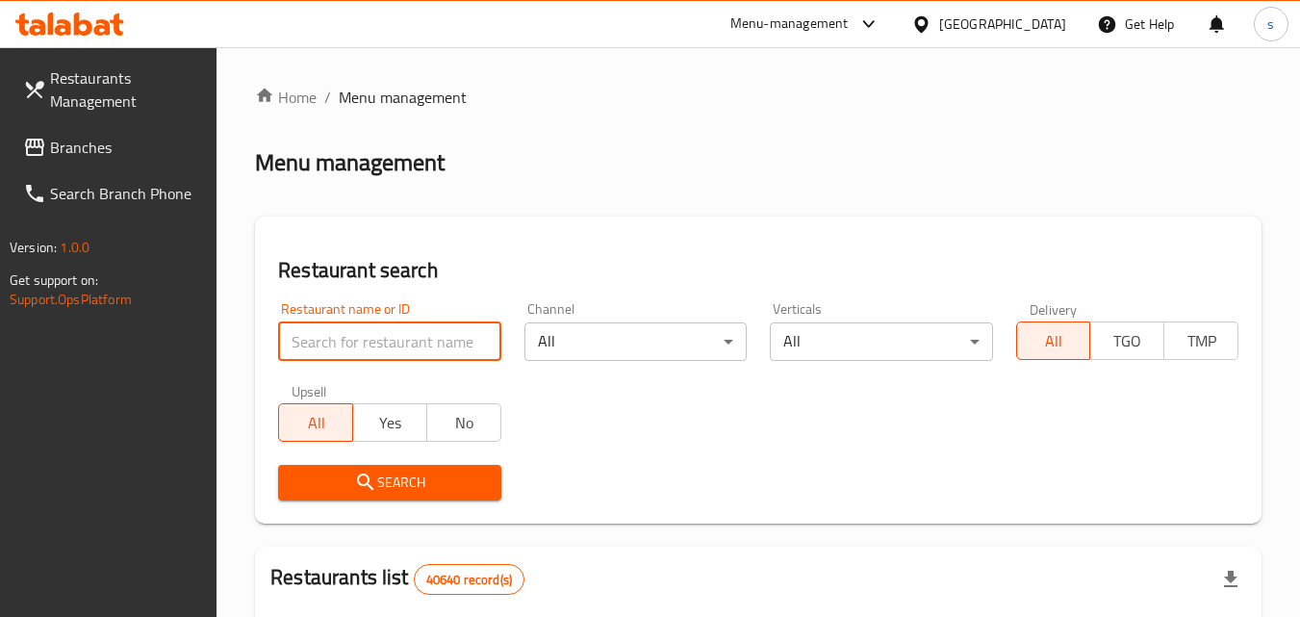
paste input "703869"
type input "703869"
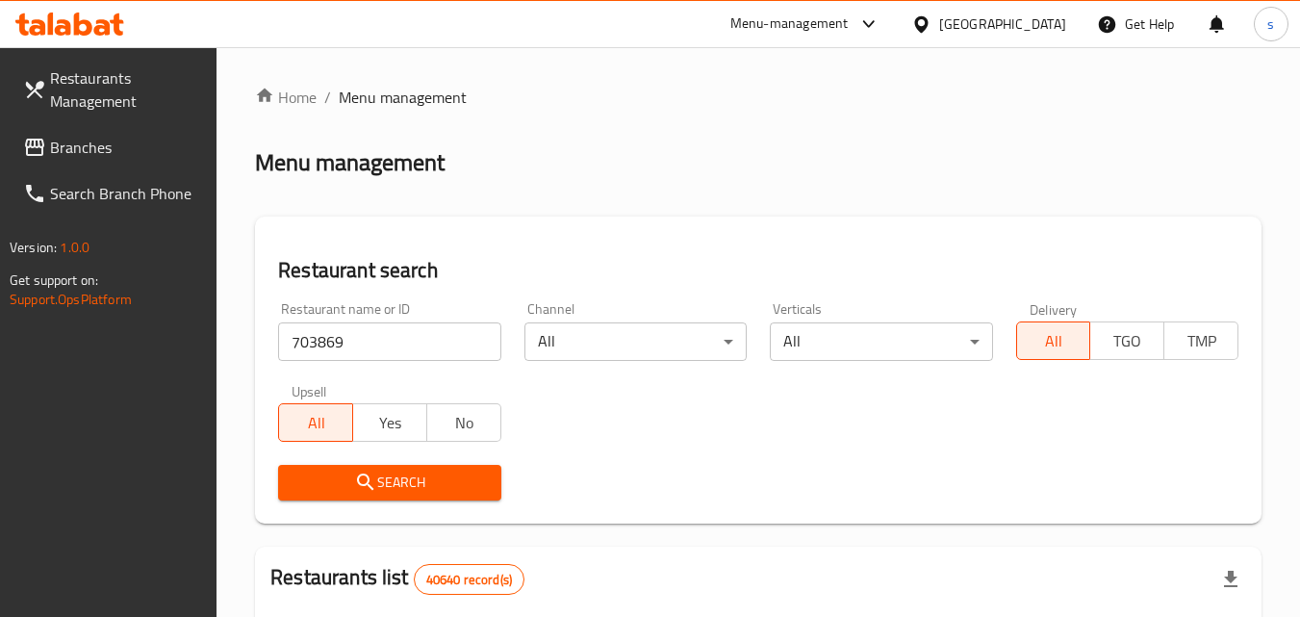
click at [390, 489] on span "Search" at bounding box center [388, 483] width 191 height 24
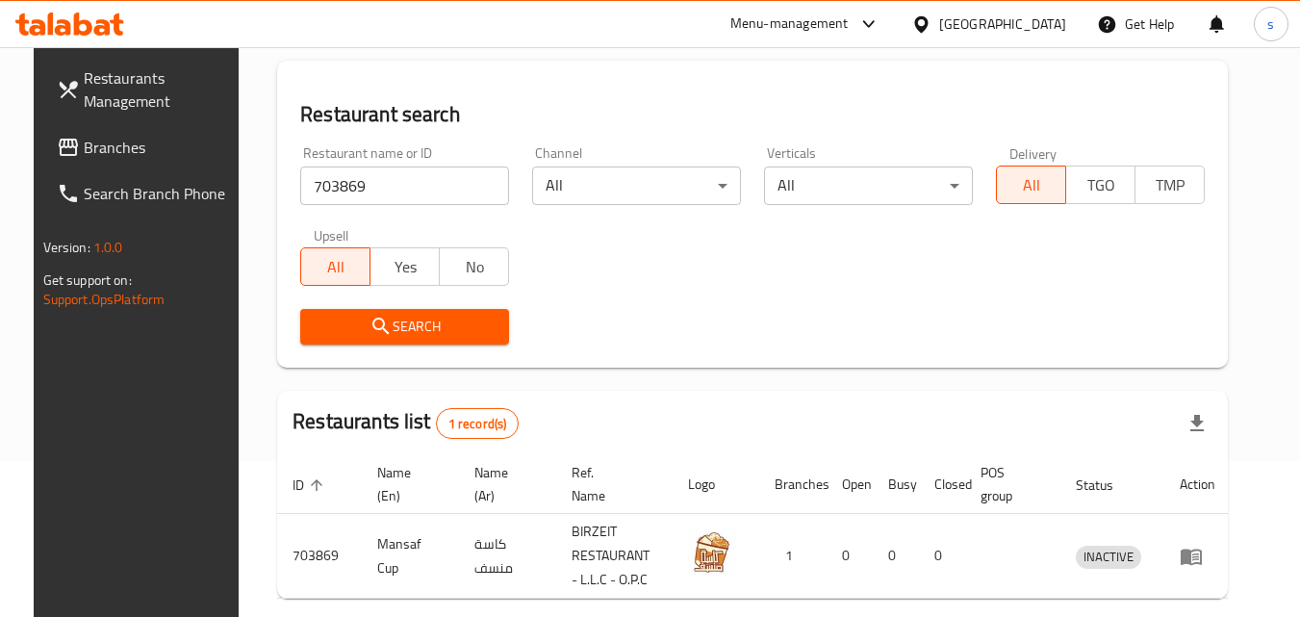
scroll to position [242, 0]
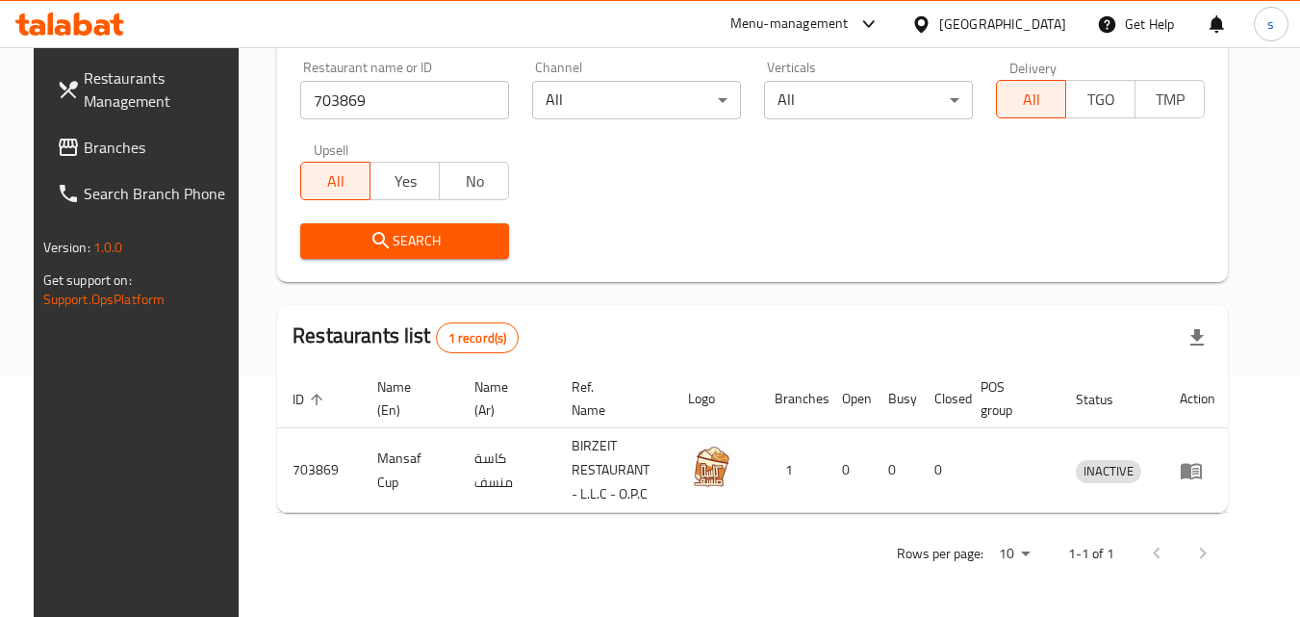
click at [90, 146] on span "Branches" at bounding box center [160, 147] width 152 height 23
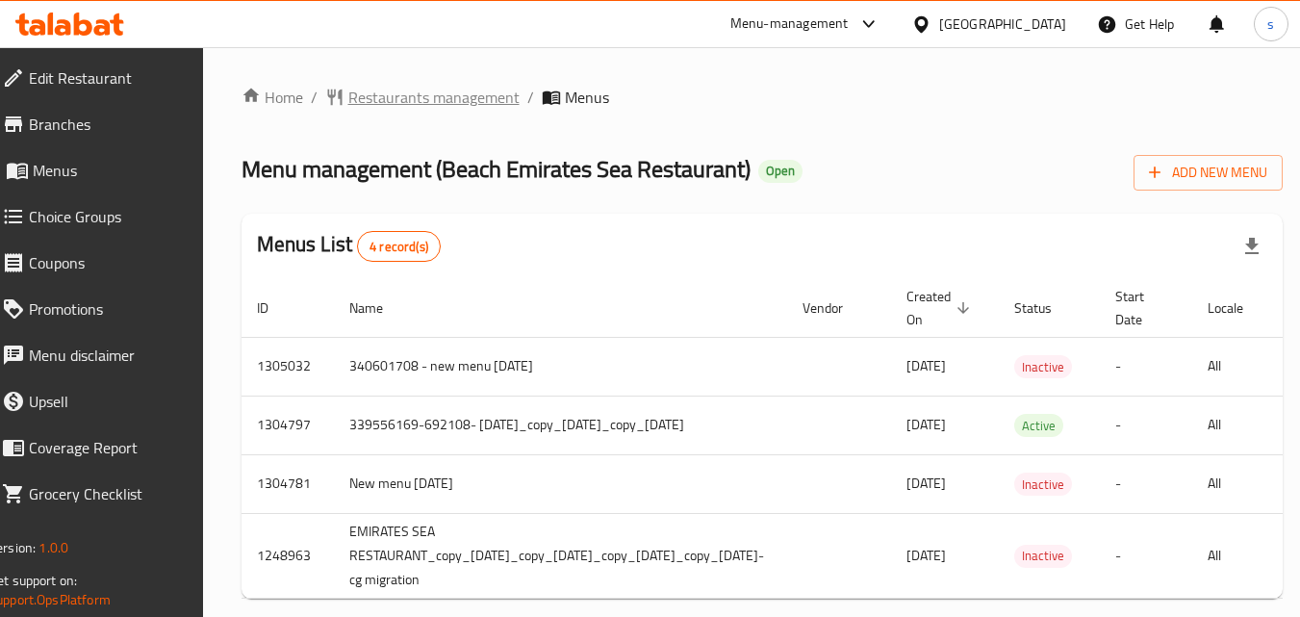
click at [483, 102] on span "Restaurants management" at bounding box center [433, 97] width 171 height 23
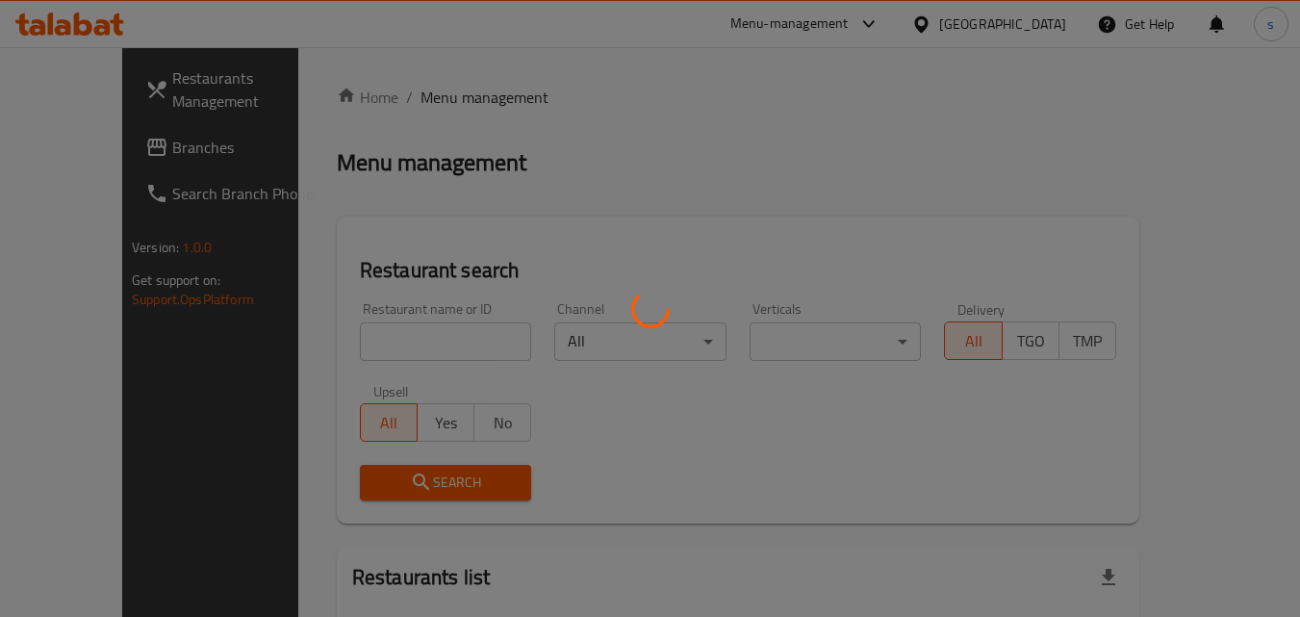
click at [333, 335] on div at bounding box center [650, 308] width 1300 height 617
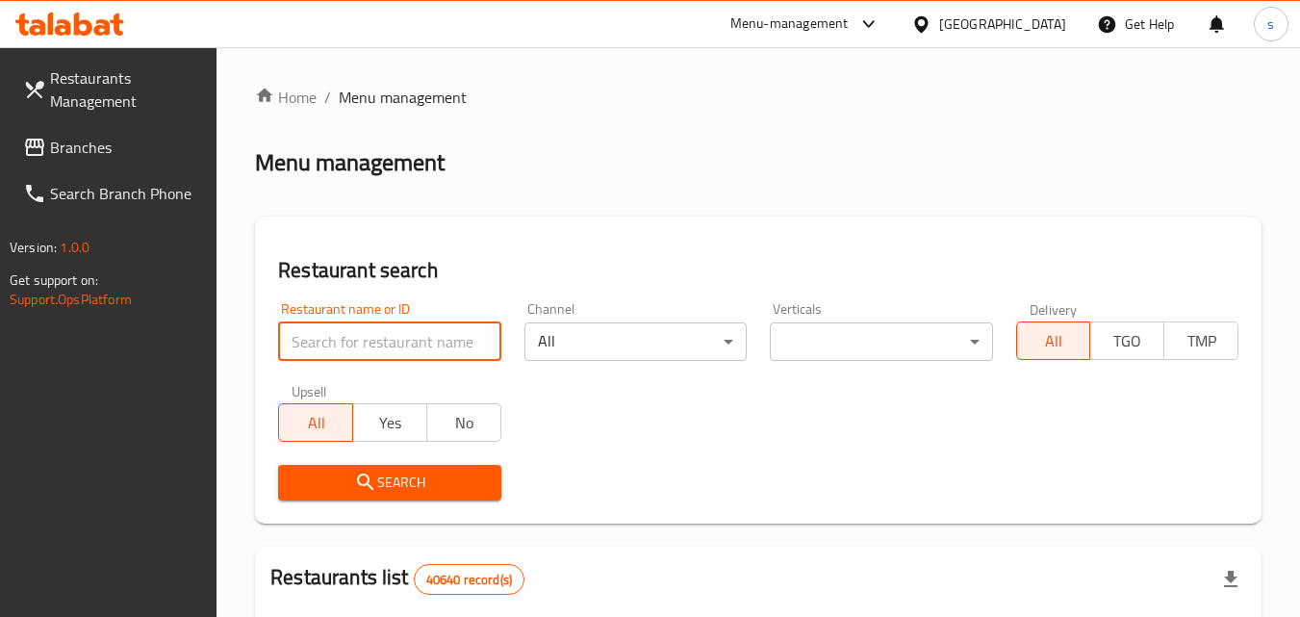
click at [332, 337] on input "search" at bounding box center [389, 341] width 222 height 38
paste input "656368"
type input "656368"
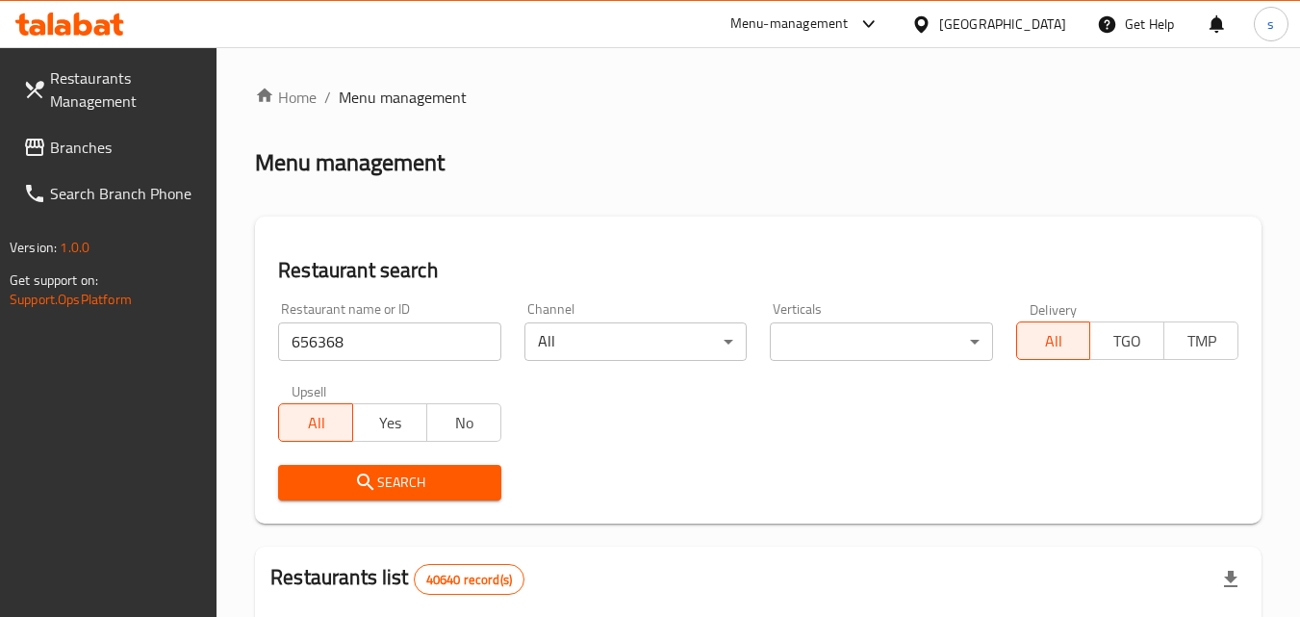
click at [327, 480] on span "Search" at bounding box center [388, 483] width 191 height 24
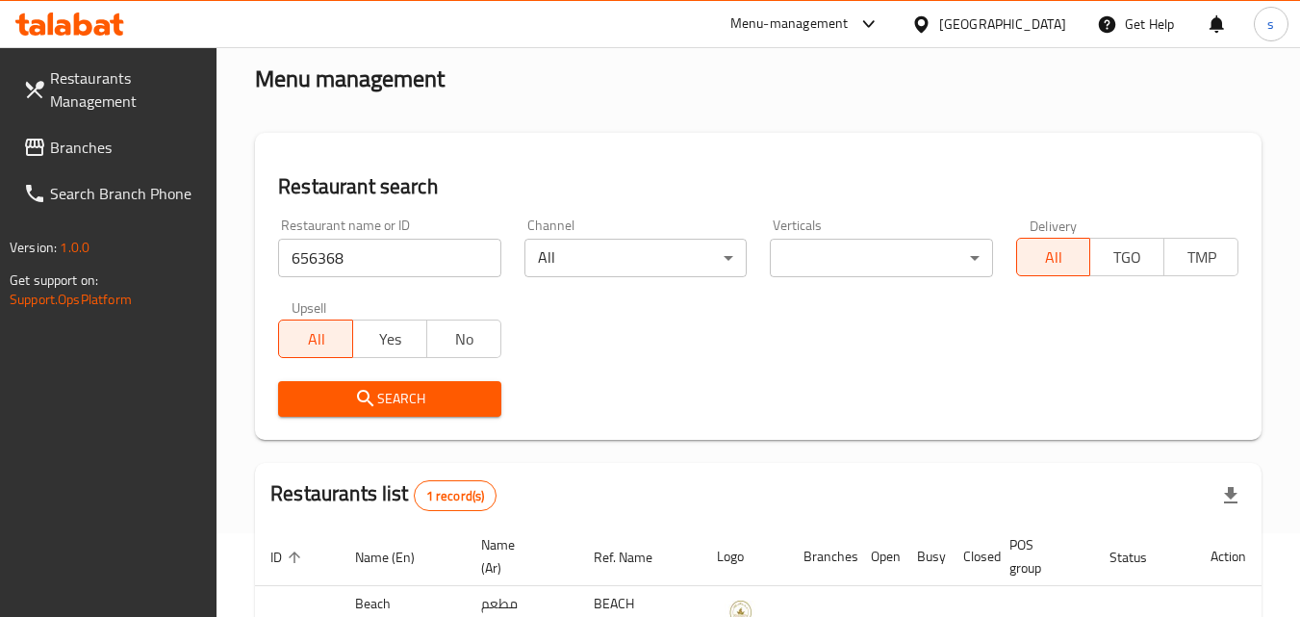
scroll to position [242, 0]
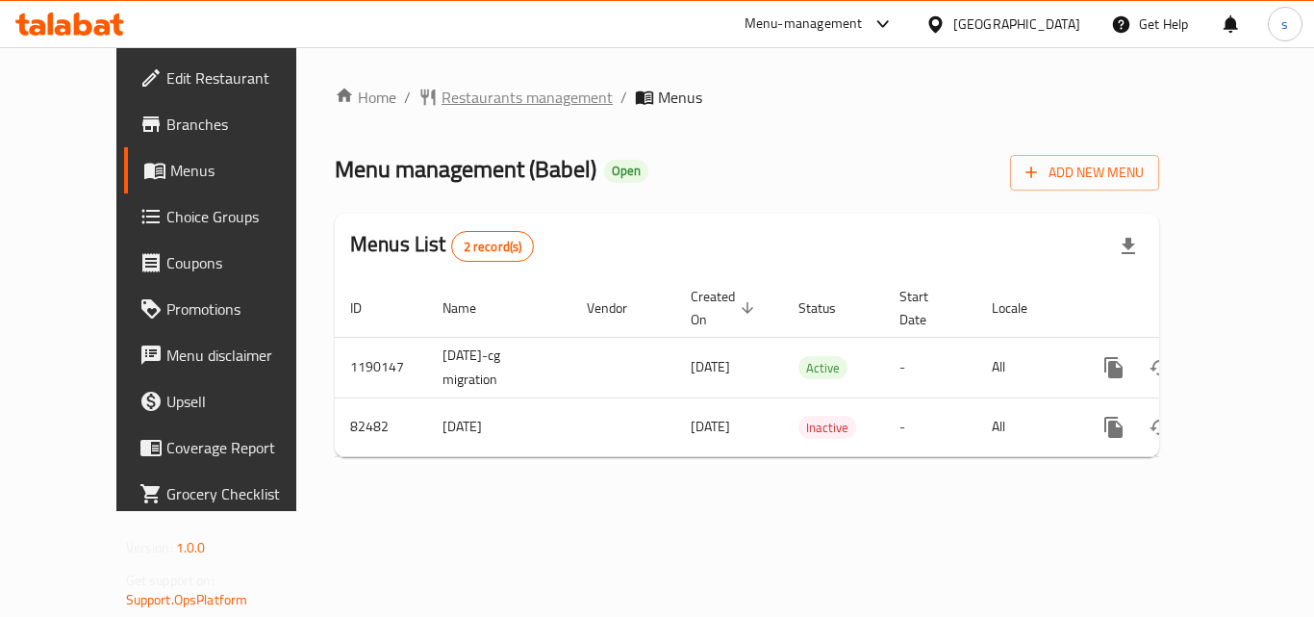
click at [442, 91] on span "Restaurants management" at bounding box center [527, 97] width 171 height 23
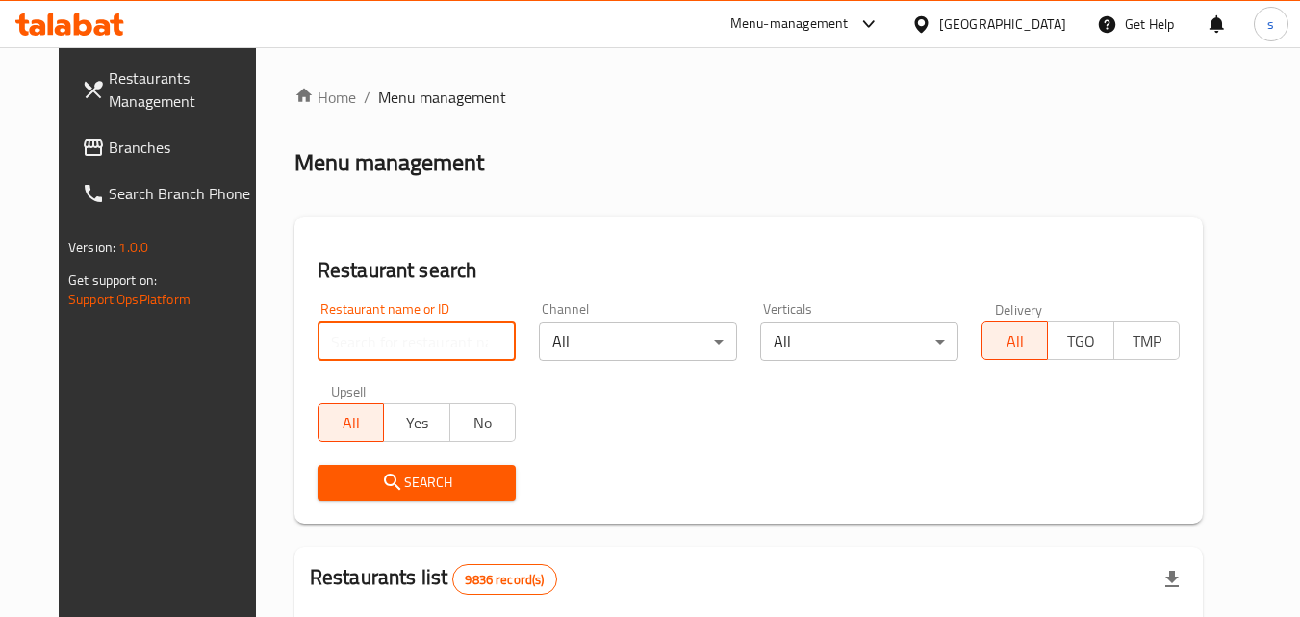
paste input "600486"
type input "600486"
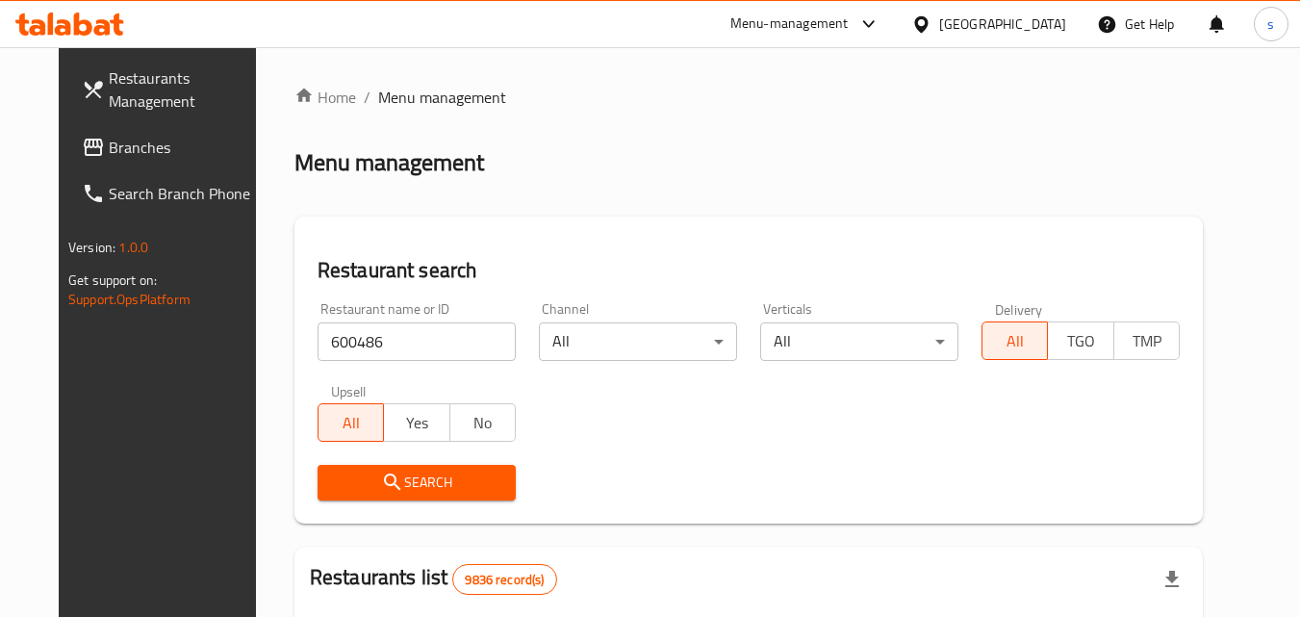
click at [349, 474] on span "Search" at bounding box center [416, 483] width 167 height 24
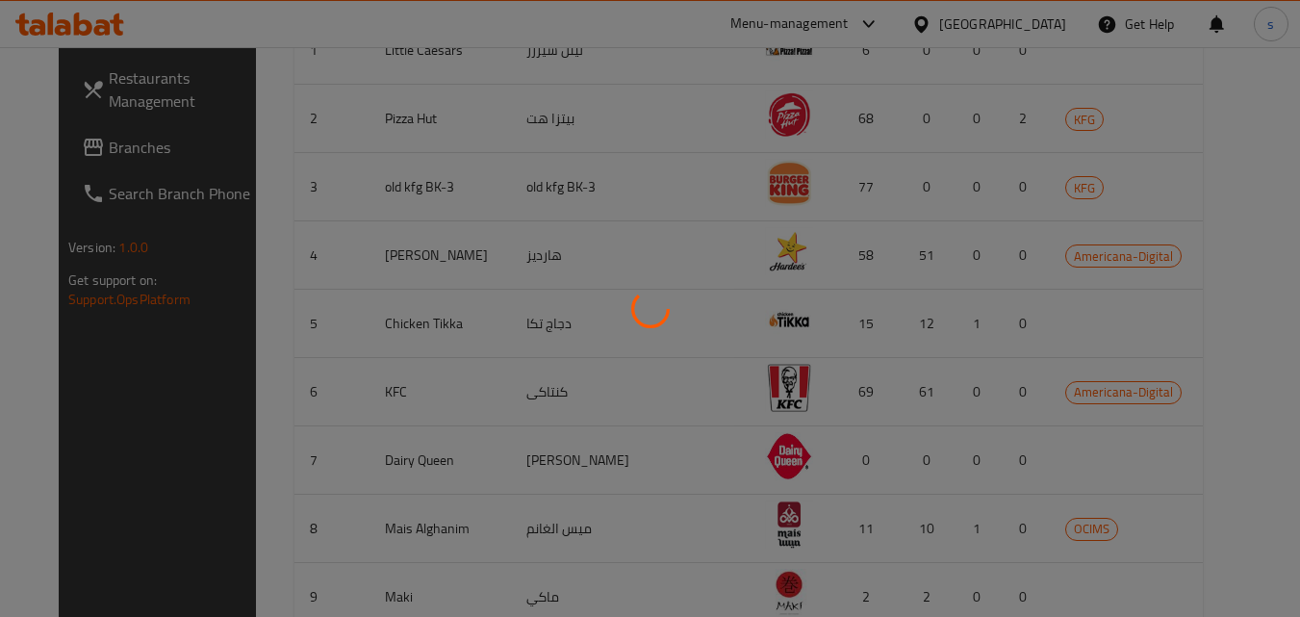
scroll to position [225, 0]
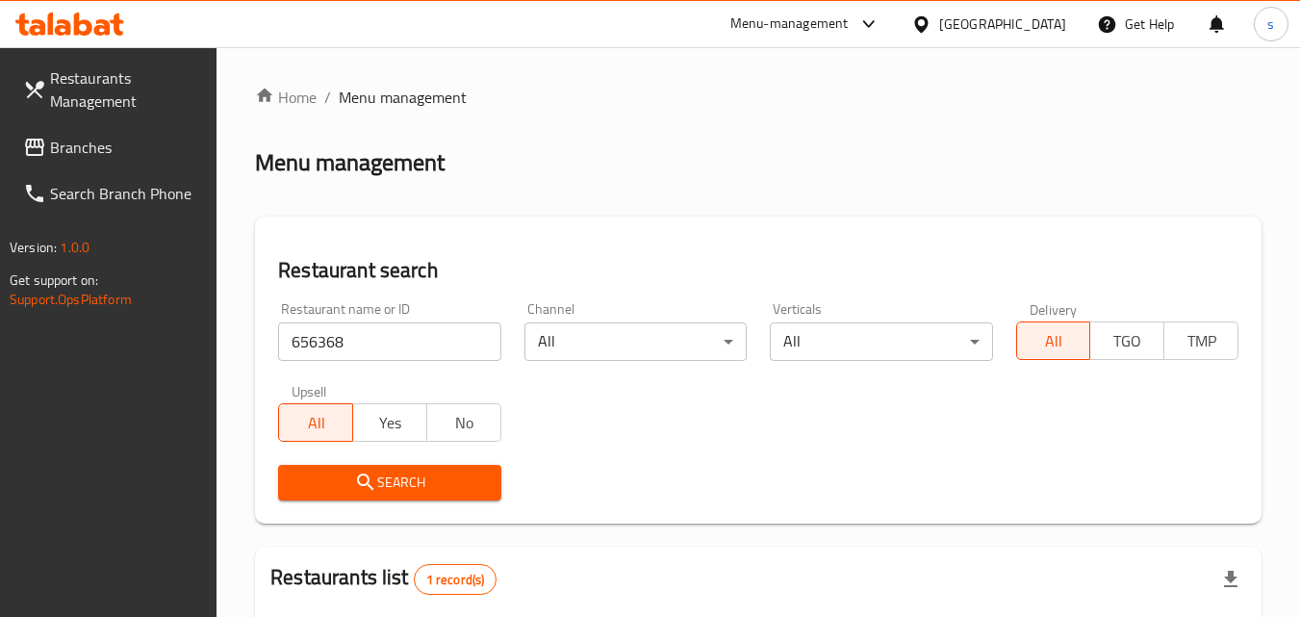
scroll to position [242, 0]
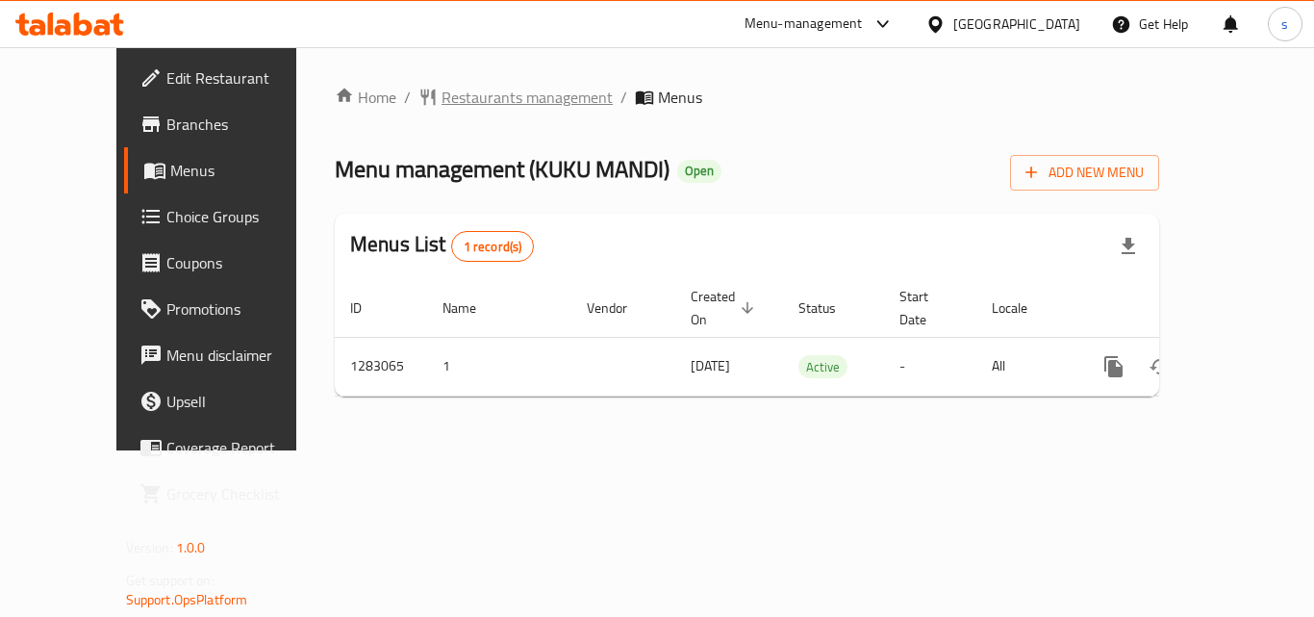
click at [443, 105] on span "Restaurants management" at bounding box center [527, 97] width 171 height 23
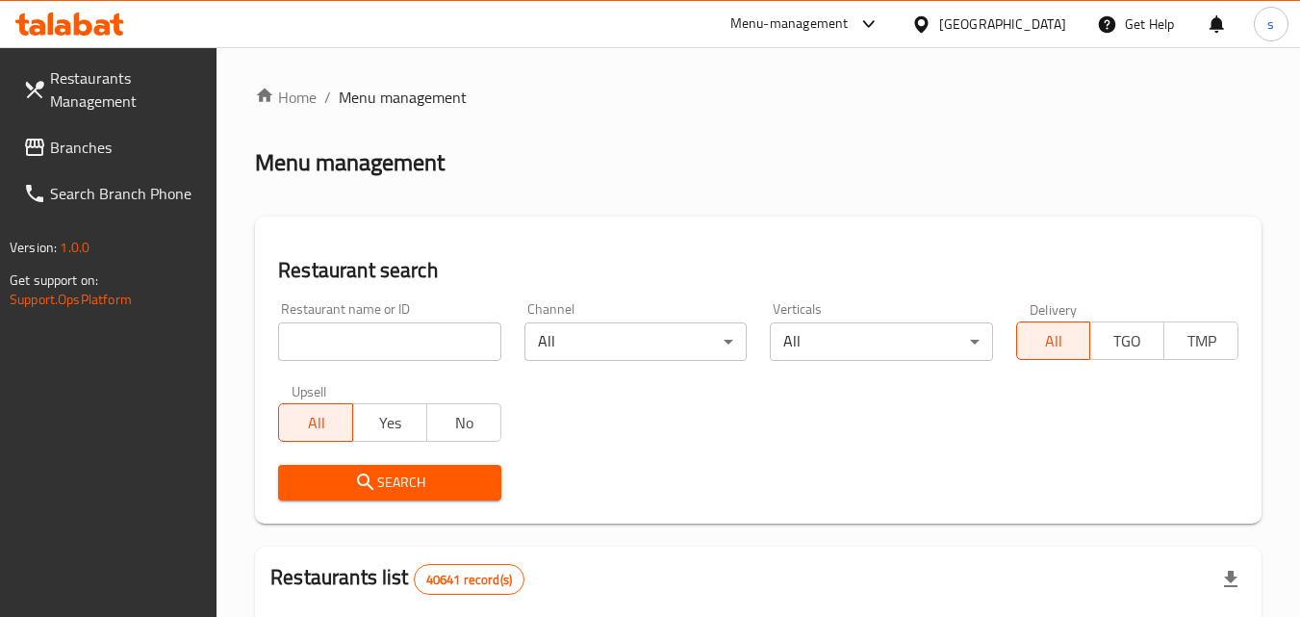
click at [356, 339] on div at bounding box center [650, 308] width 1300 height 617
click at [356, 339] on input "search" at bounding box center [389, 341] width 222 height 38
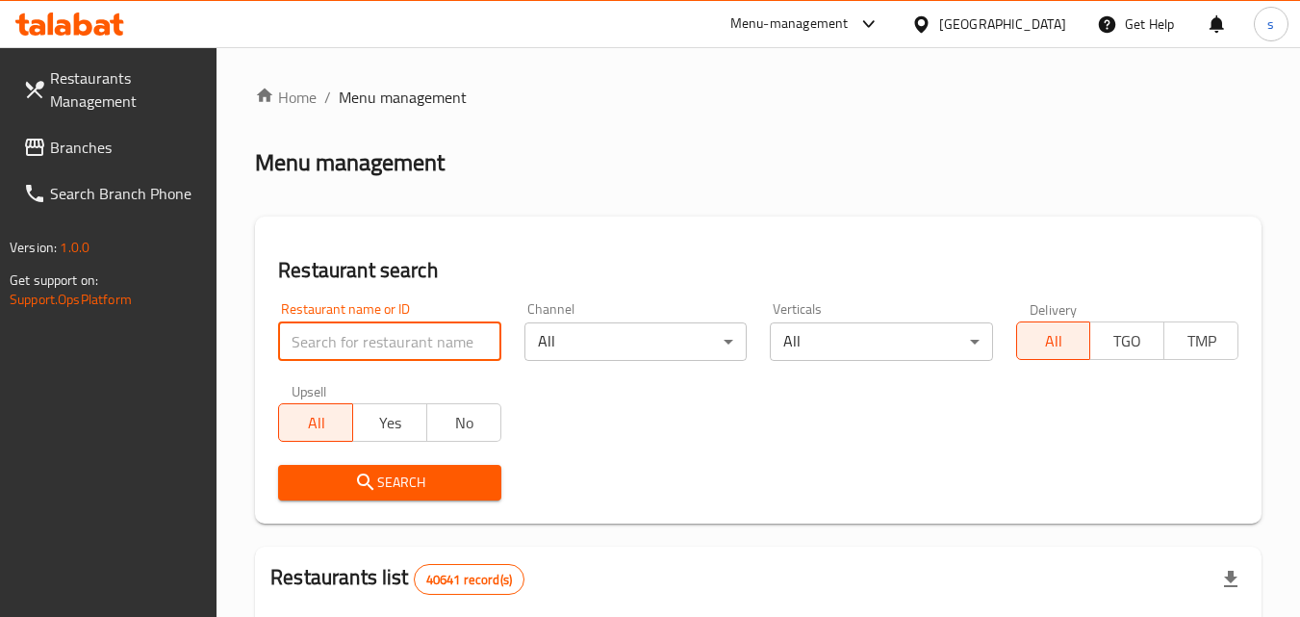
paste input "694067"
type input "694067"
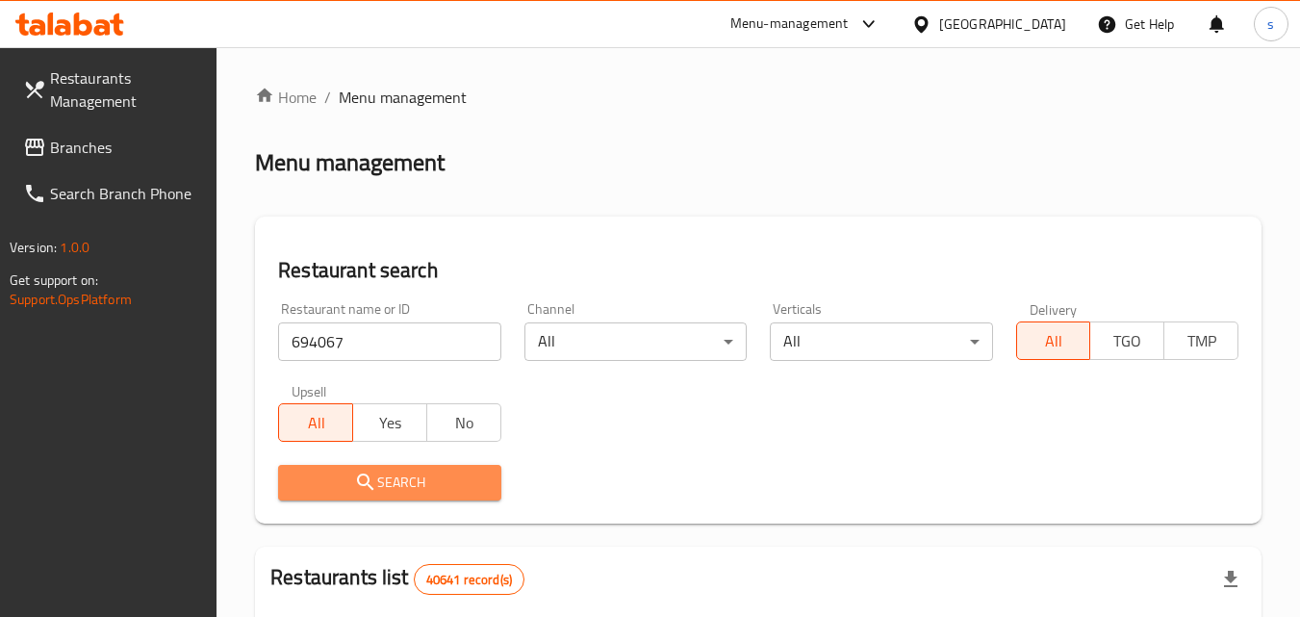
click at [353, 485] on span "Search" at bounding box center [388, 483] width 191 height 24
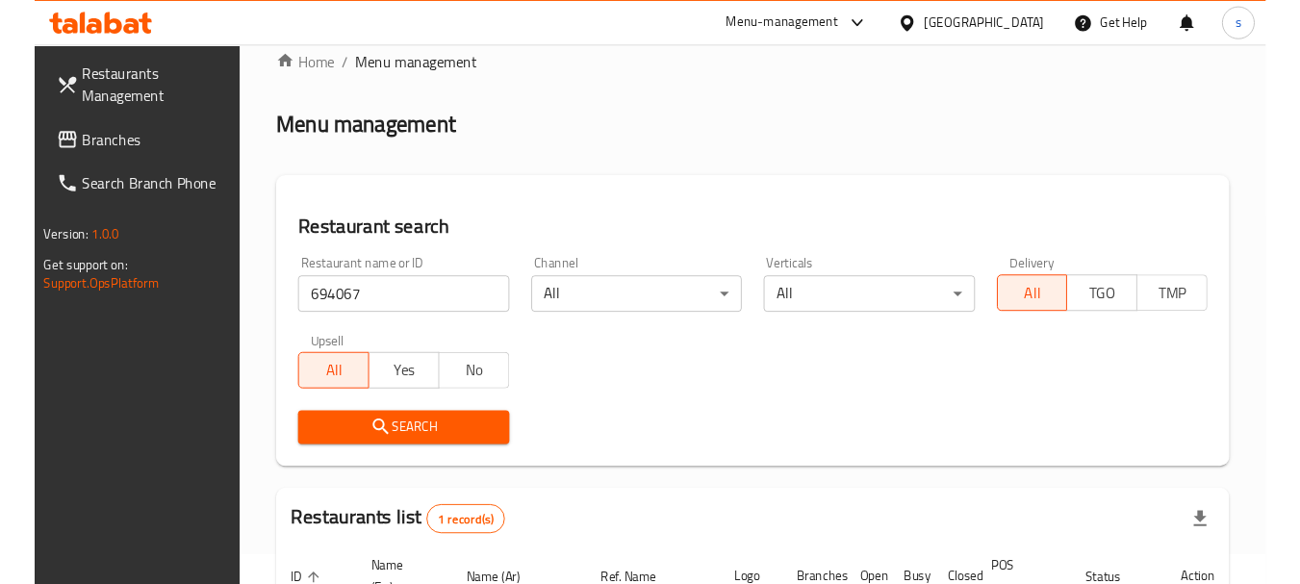
scroll to position [266, 0]
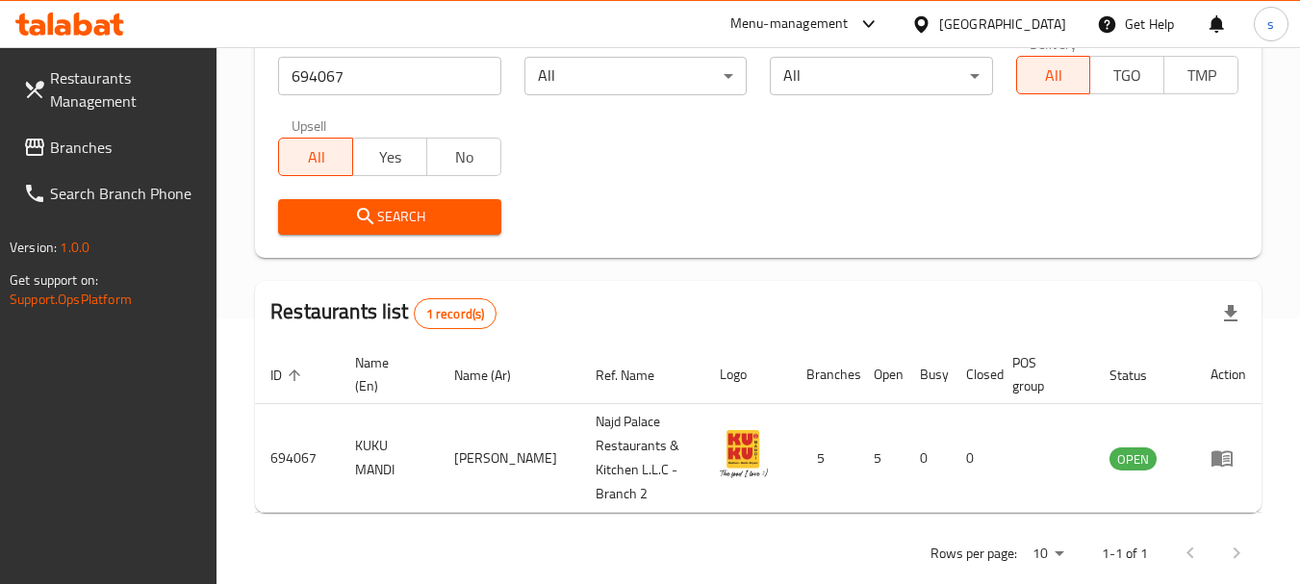
click at [115, 140] on span "Branches" at bounding box center [126, 147] width 152 height 23
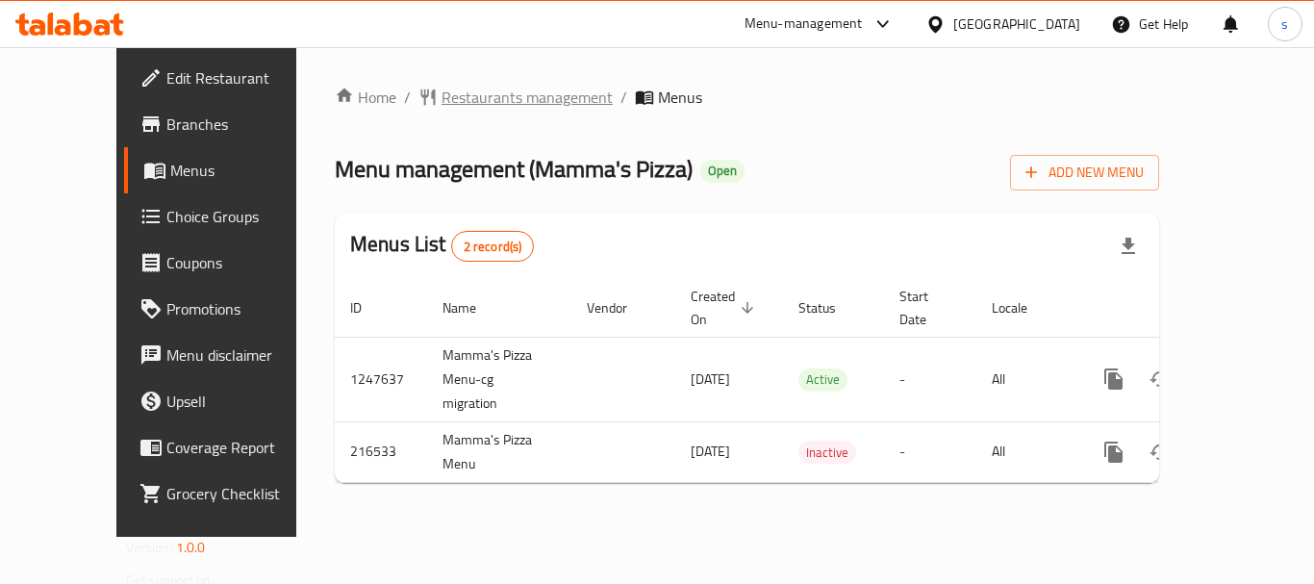
click at [499, 89] on span "Restaurants management" at bounding box center [527, 97] width 171 height 23
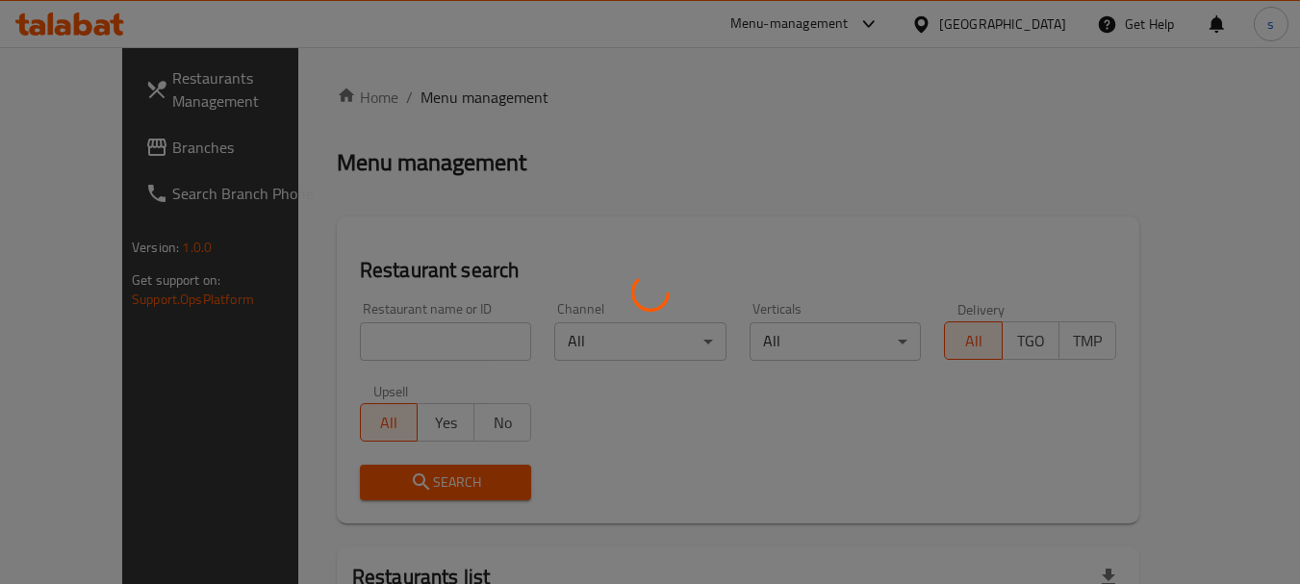
click at [340, 347] on div at bounding box center [650, 292] width 1300 height 584
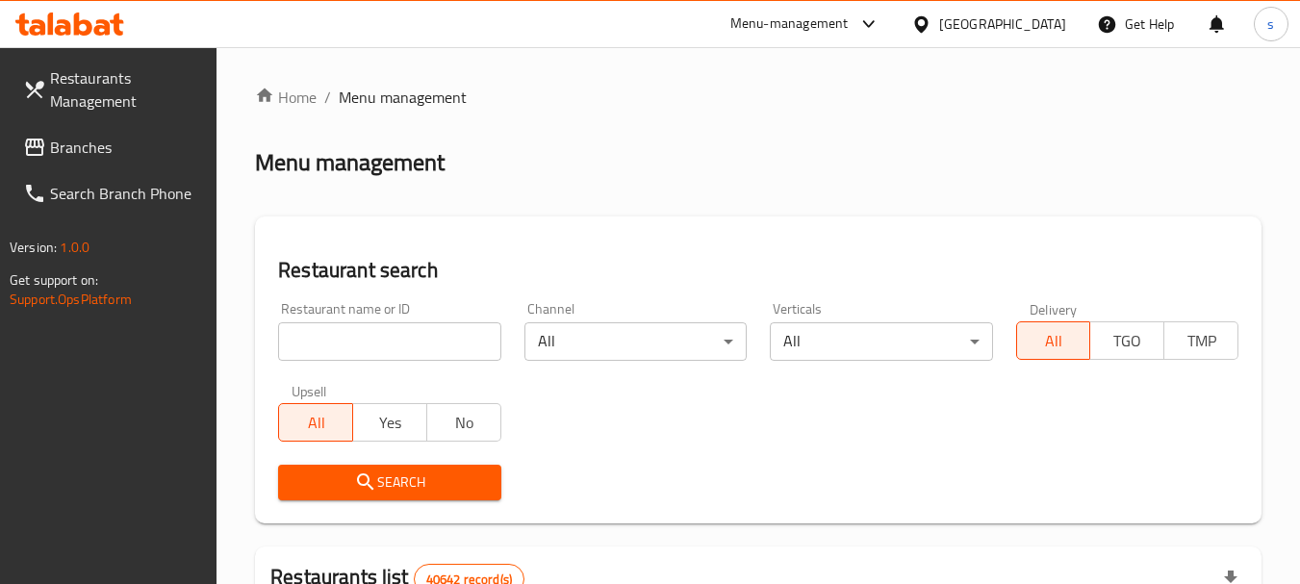
click at [340, 347] on input "search" at bounding box center [389, 341] width 222 height 38
paste input "624616"
type input "624616"
click at [369, 484] on icon "submit" at bounding box center [365, 482] width 23 height 23
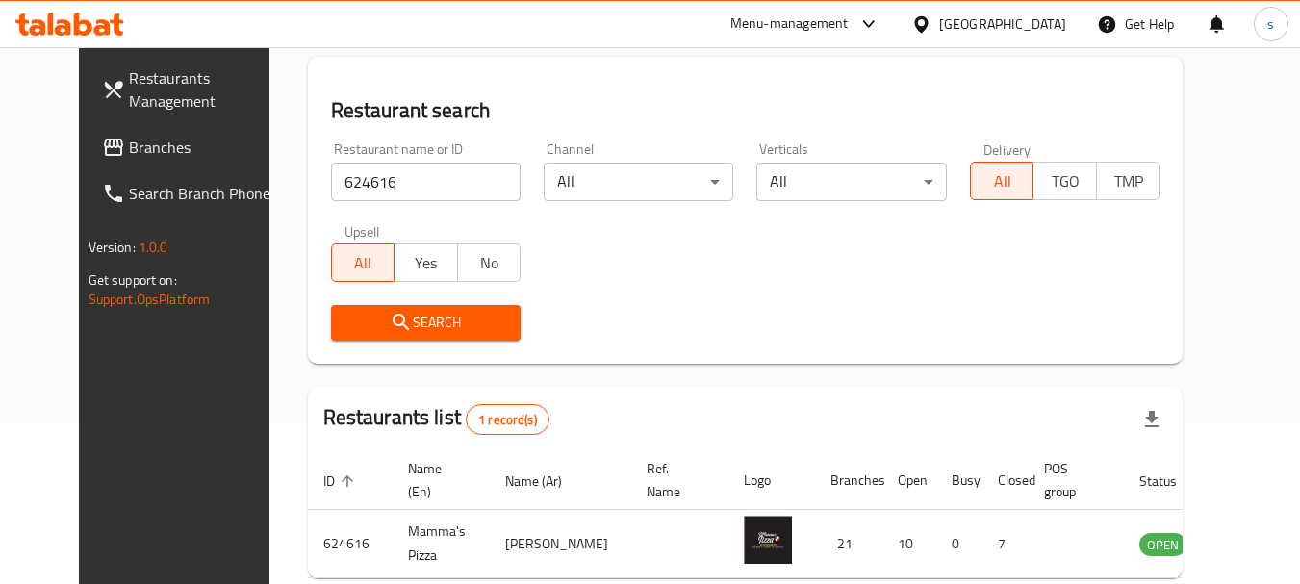
scroll to position [258, 0]
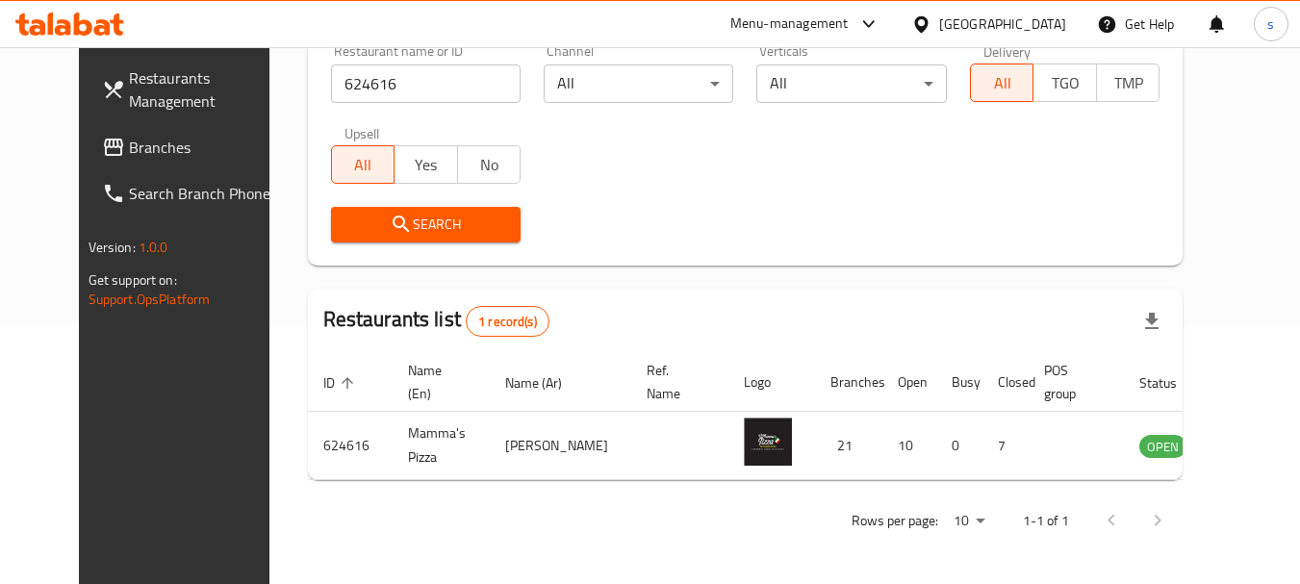
click at [403, 230] on span "Search" at bounding box center [425, 225] width 159 height 24
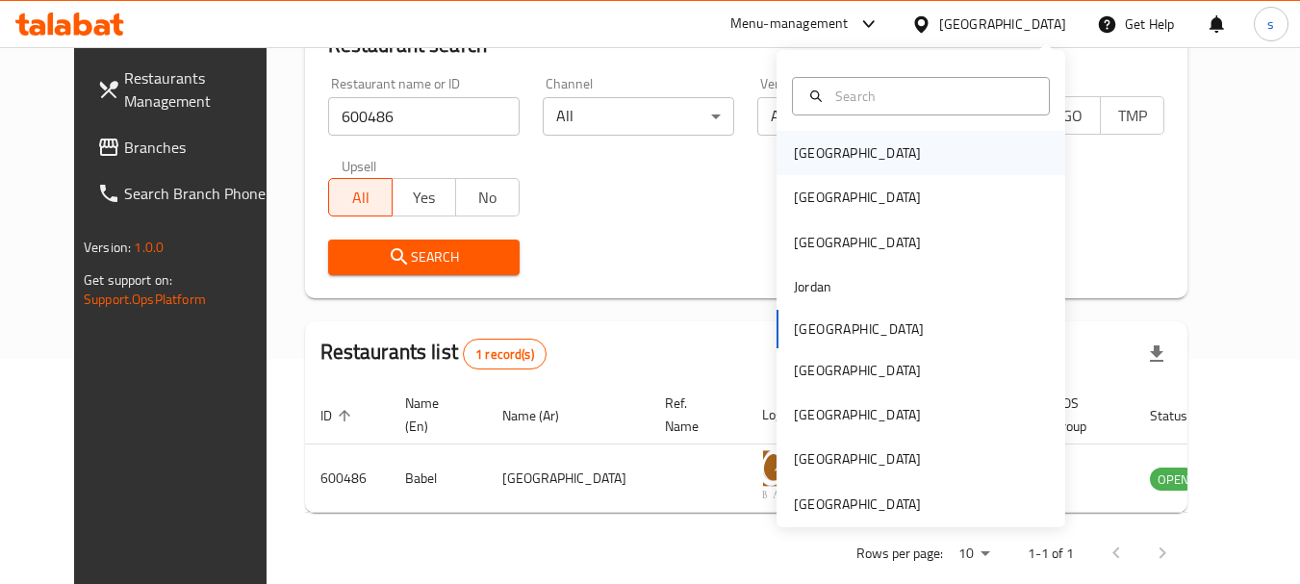
click at [811, 154] on div "[GEOGRAPHIC_DATA]" at bounding box center [857, 152] width 127 height 21
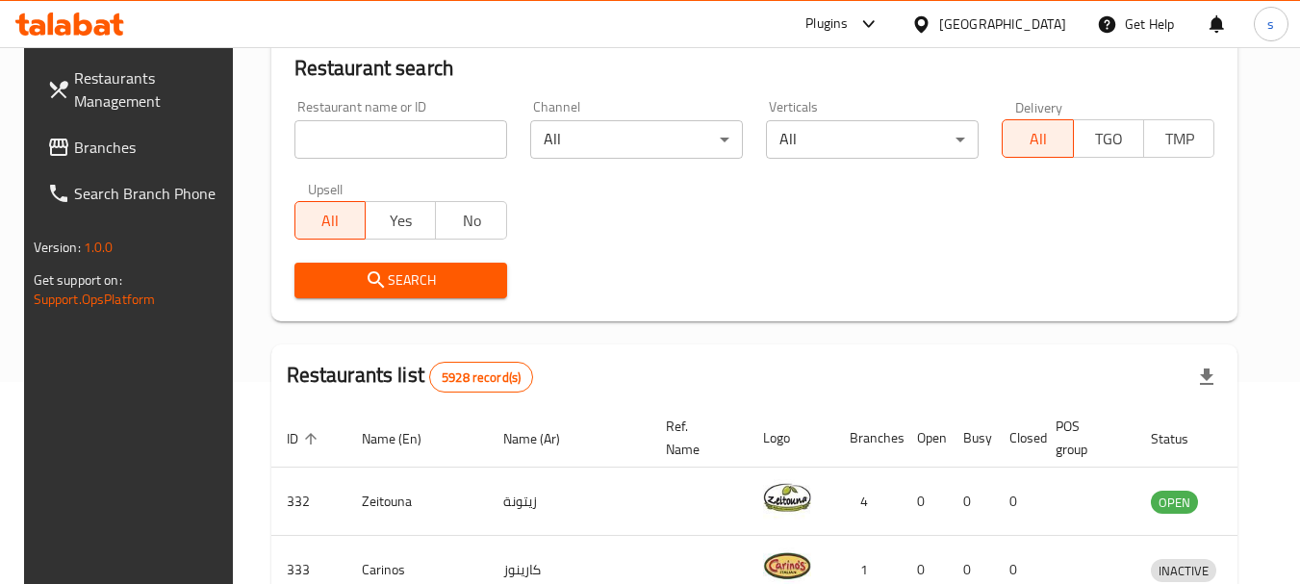
scroll to position [225, 0]
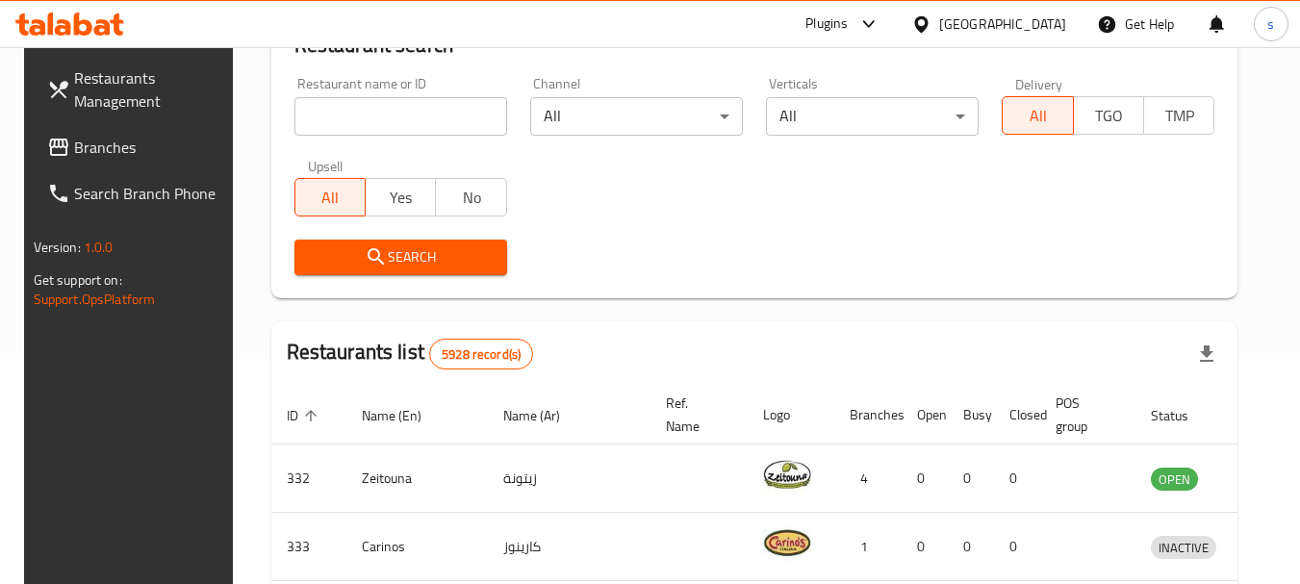
drag, startPoint x: 116, startPoint y: 148, endPoint x: 33, endPoint y: 132, distance: 85.3
click at [116, 148] on span "Branches" at bounding box center [150, 147] width 152 height 23
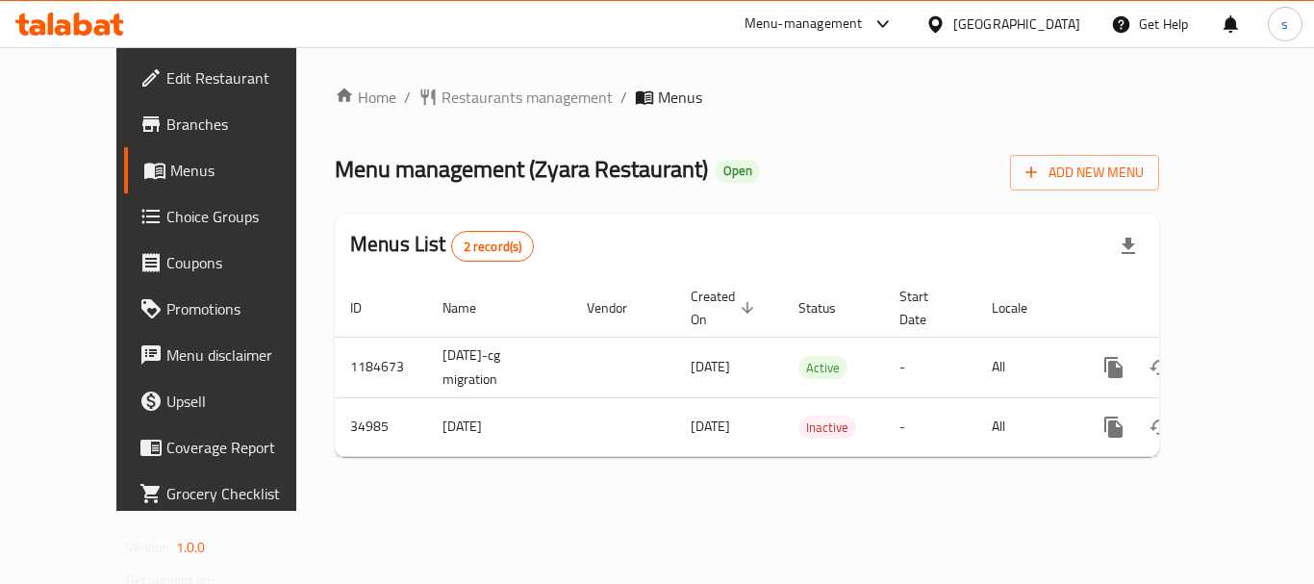
click at [442, 95] on span "Restaurants management" at bounding box center [527, 97] width 171 height 23
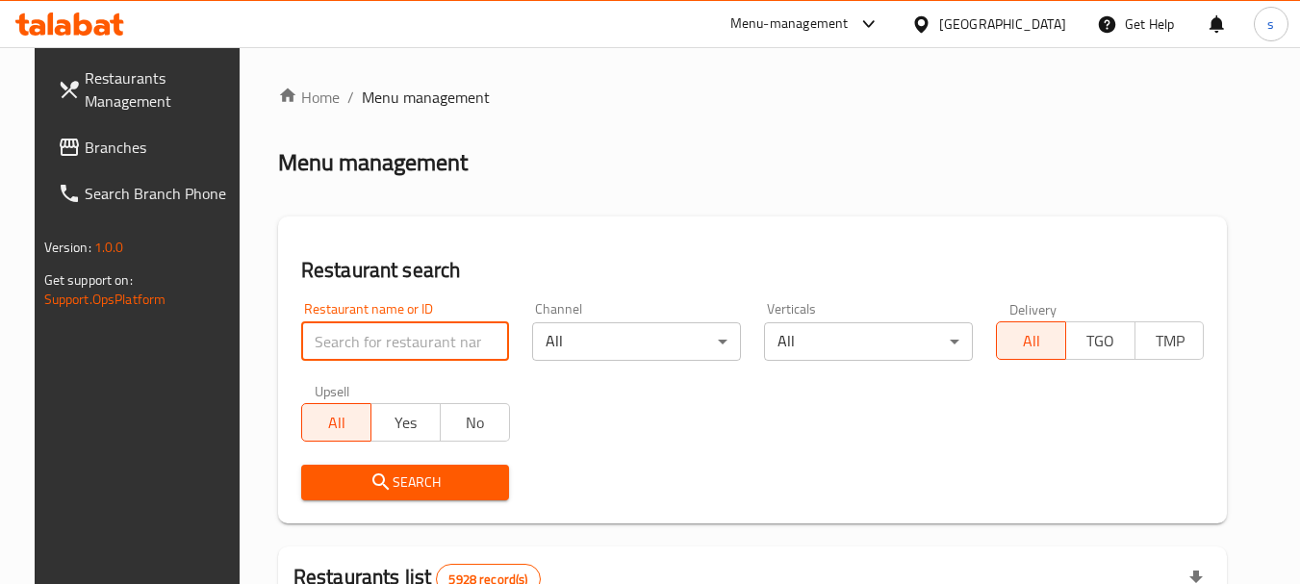
paste input "18058"
type input "18058"
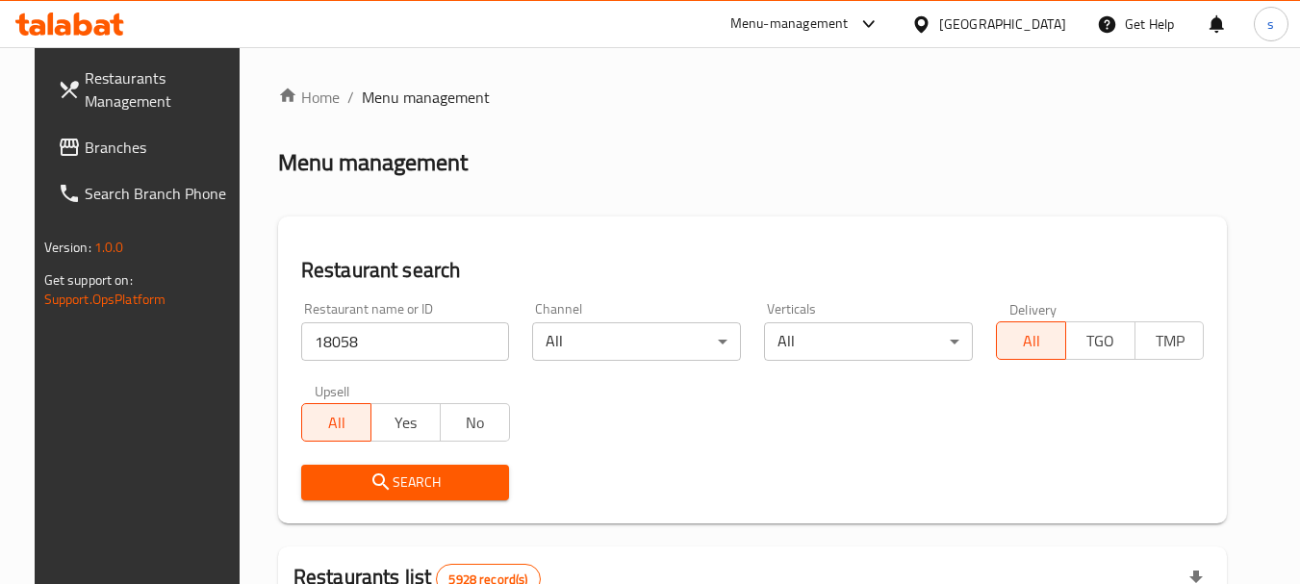
click at [359, 471] on span "Search" at bounding box center [406, 483] width 178 height 24
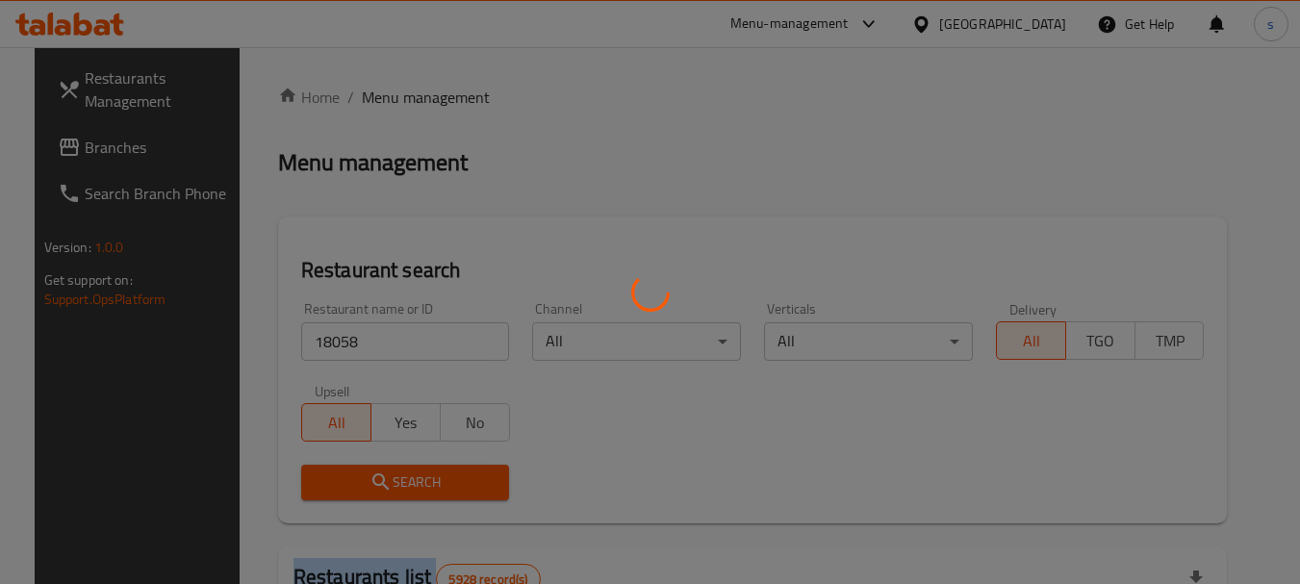
click at [358, 470] on div at bounding box center [650, 292] width 1300 height 584
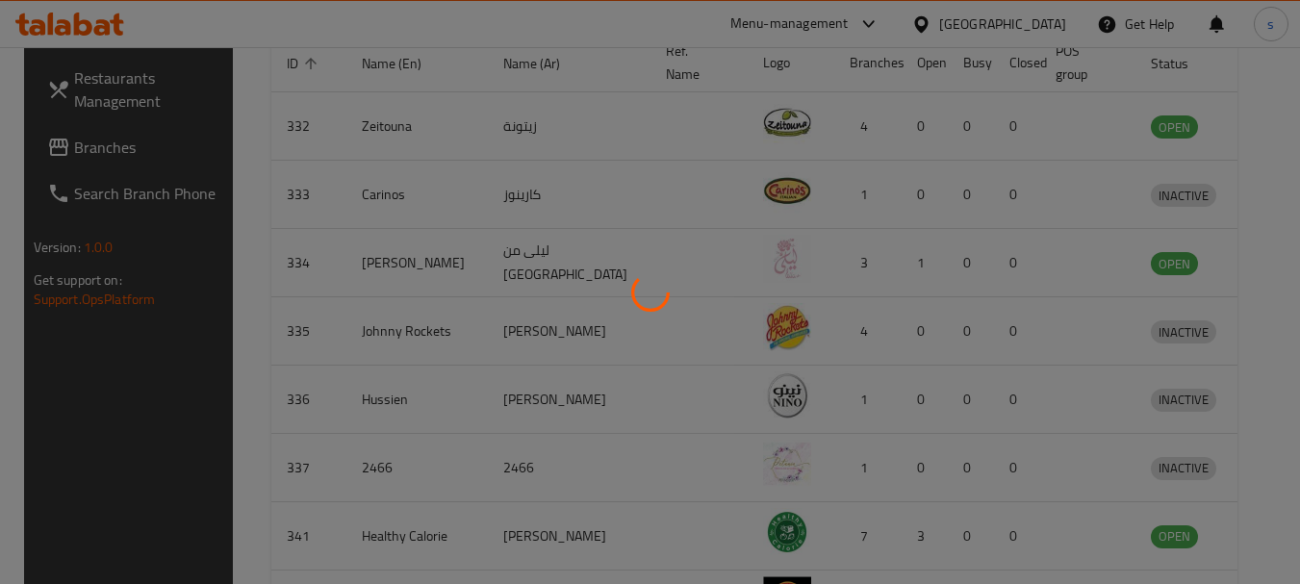
scroll to position [258, 0]
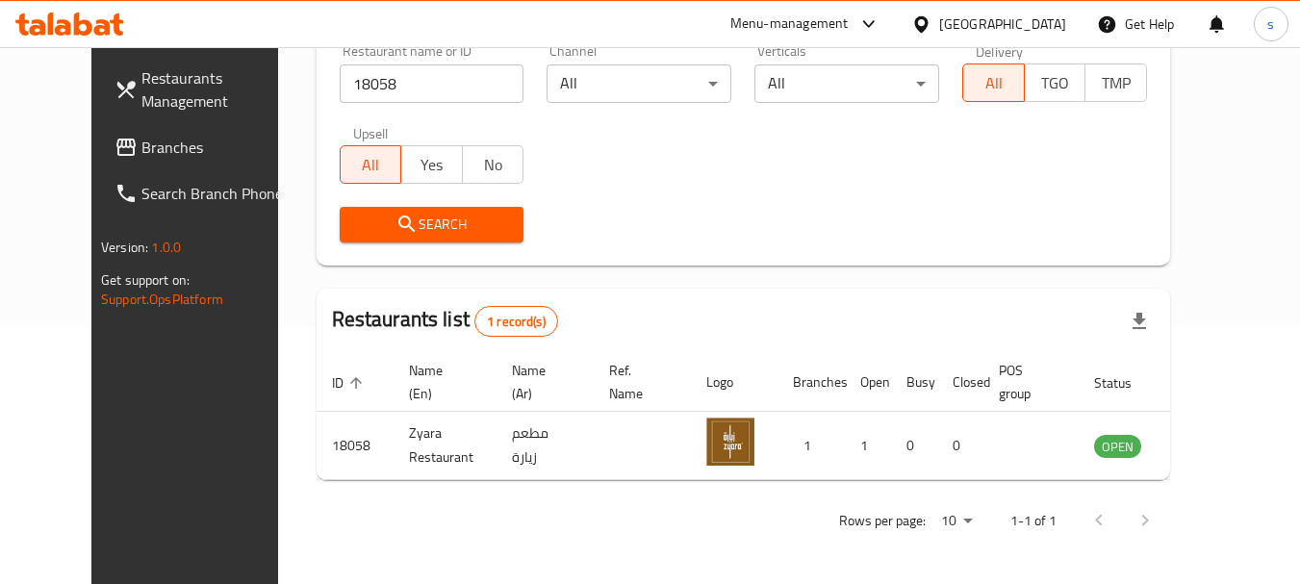
click at [1044, 23] on div "Bahrain" at bounding box center [1002, 23] width 127 height 21
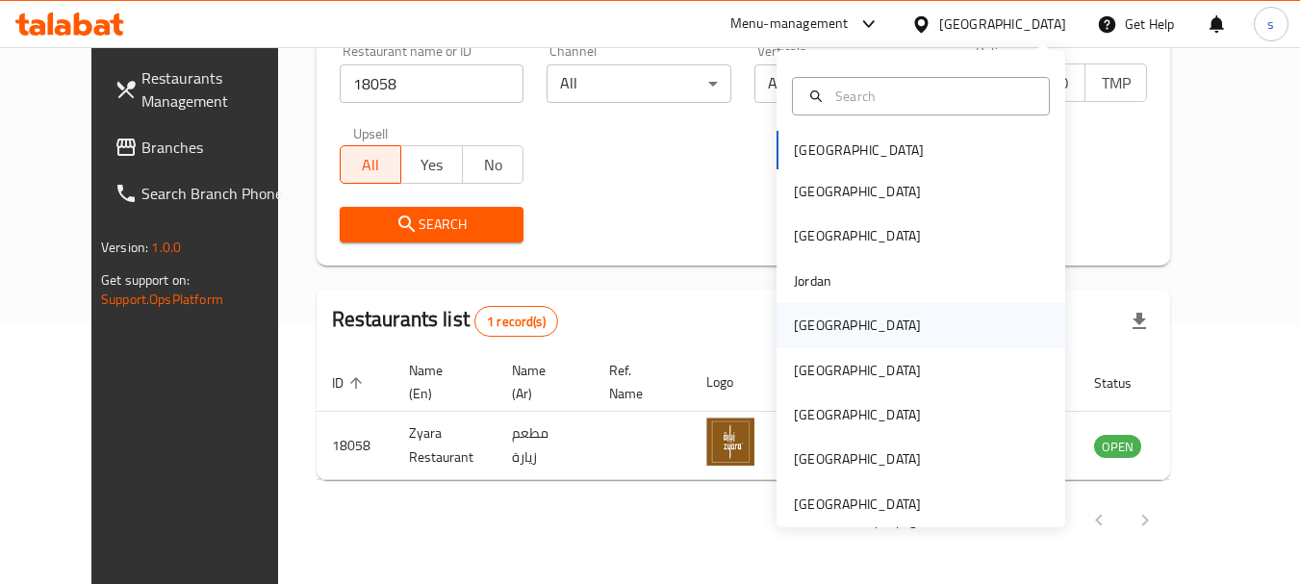
click at [803, 328] on div "[GEOGRAPHIC_DATA]" at bounding box center [857, 325] width 127 height 21
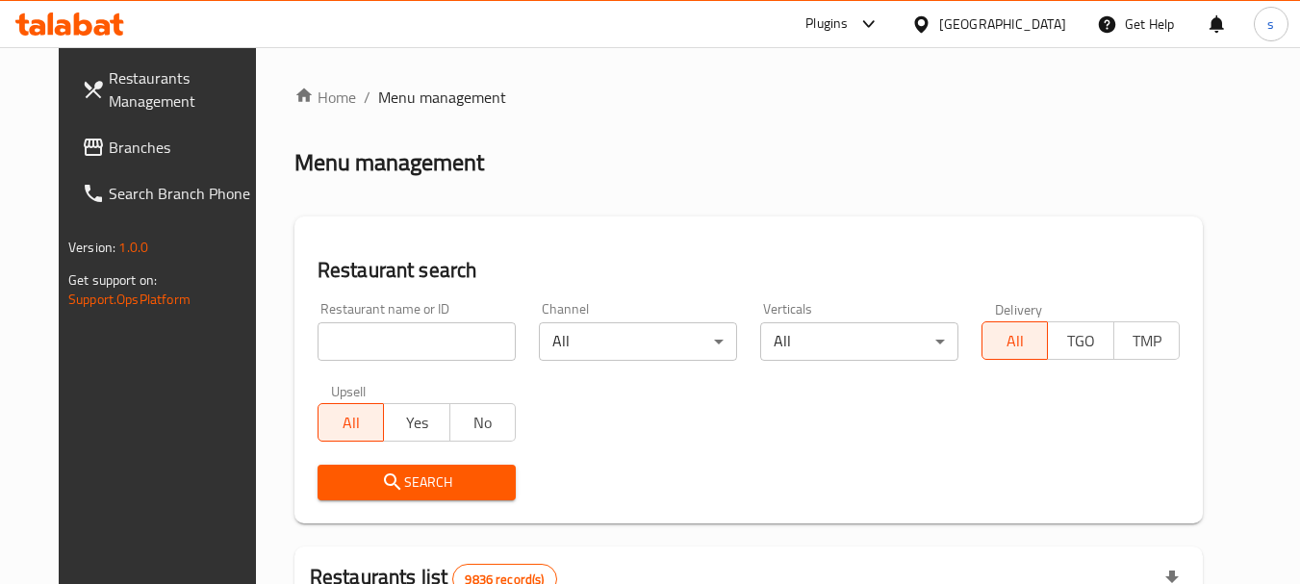
click at [109, 154] on span "Branches" at bounding box center [185, 147] width 152 height 23
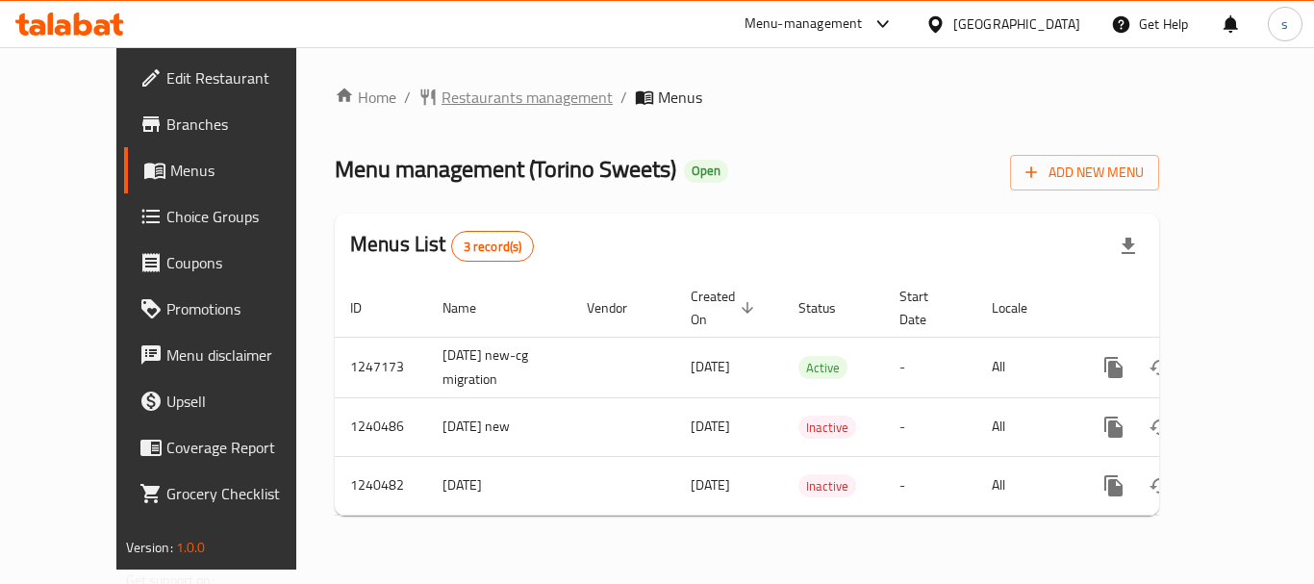
click at [442, 95] on span "Restaurants management" at bounding box center [527, 97] width 171 height 23
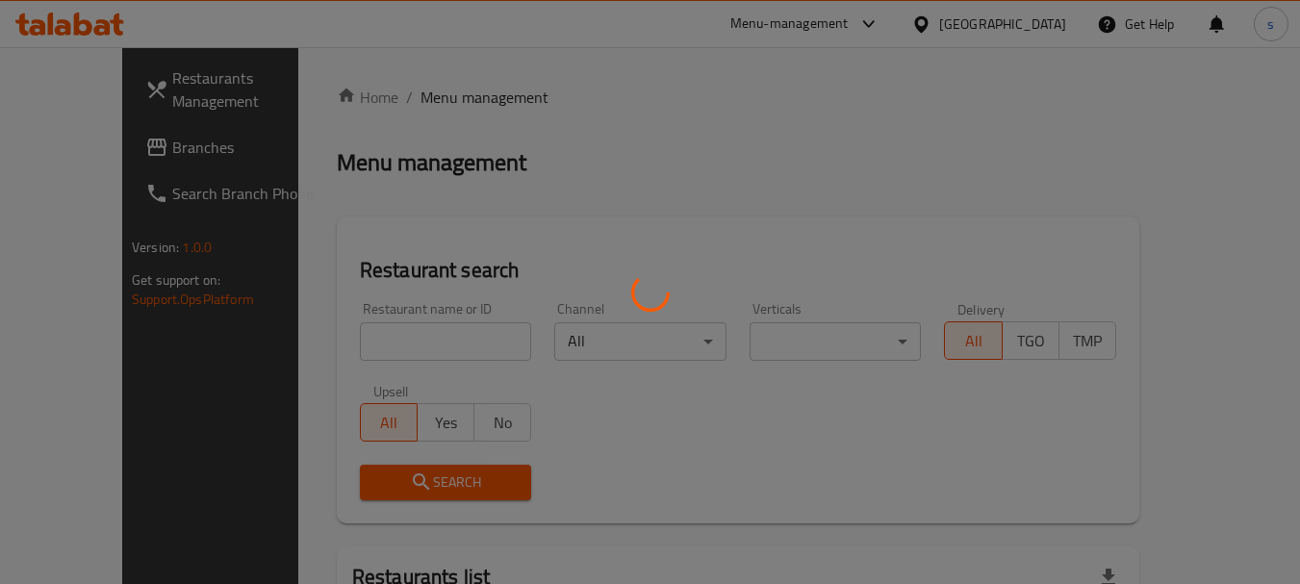
click at [371, 330] on div at bounding box center [650, 292] width 1300 height 584
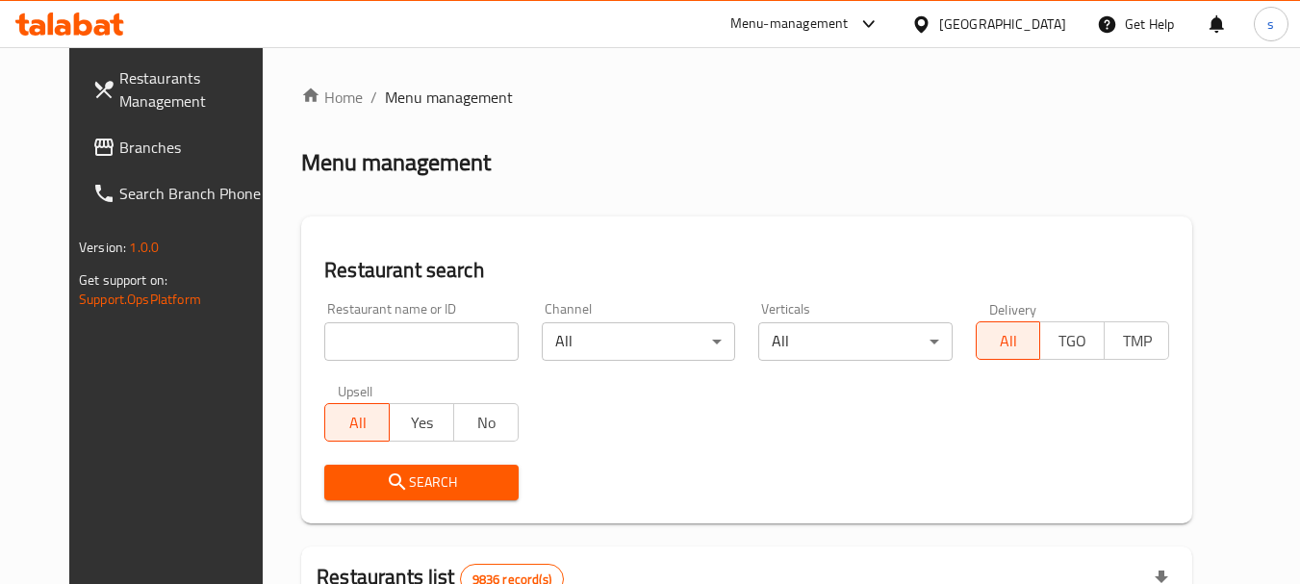
click at [364, 339] on input "search" at bounding box center [420, 341] width 193 height 38
paste input "4378"
type input "4378"
click at [385, 482] on span "Search" at bounding box center [421, 483] width 163 height 24
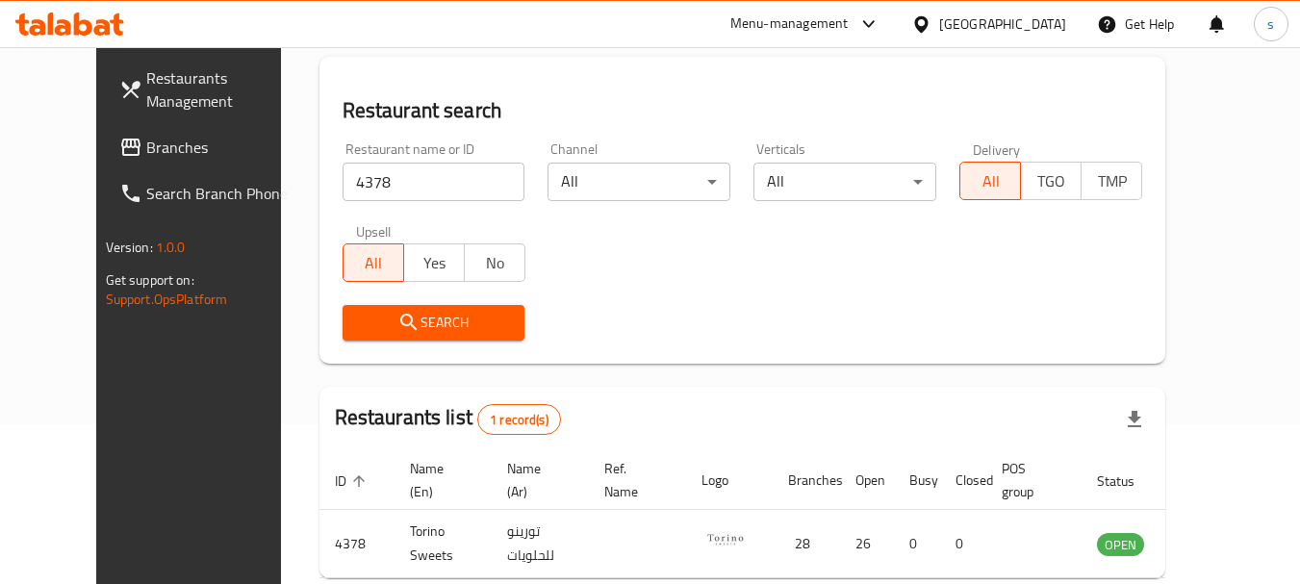
scroll to position [250, 0]
